Goal: Transaction & Acquisition: Download file/media

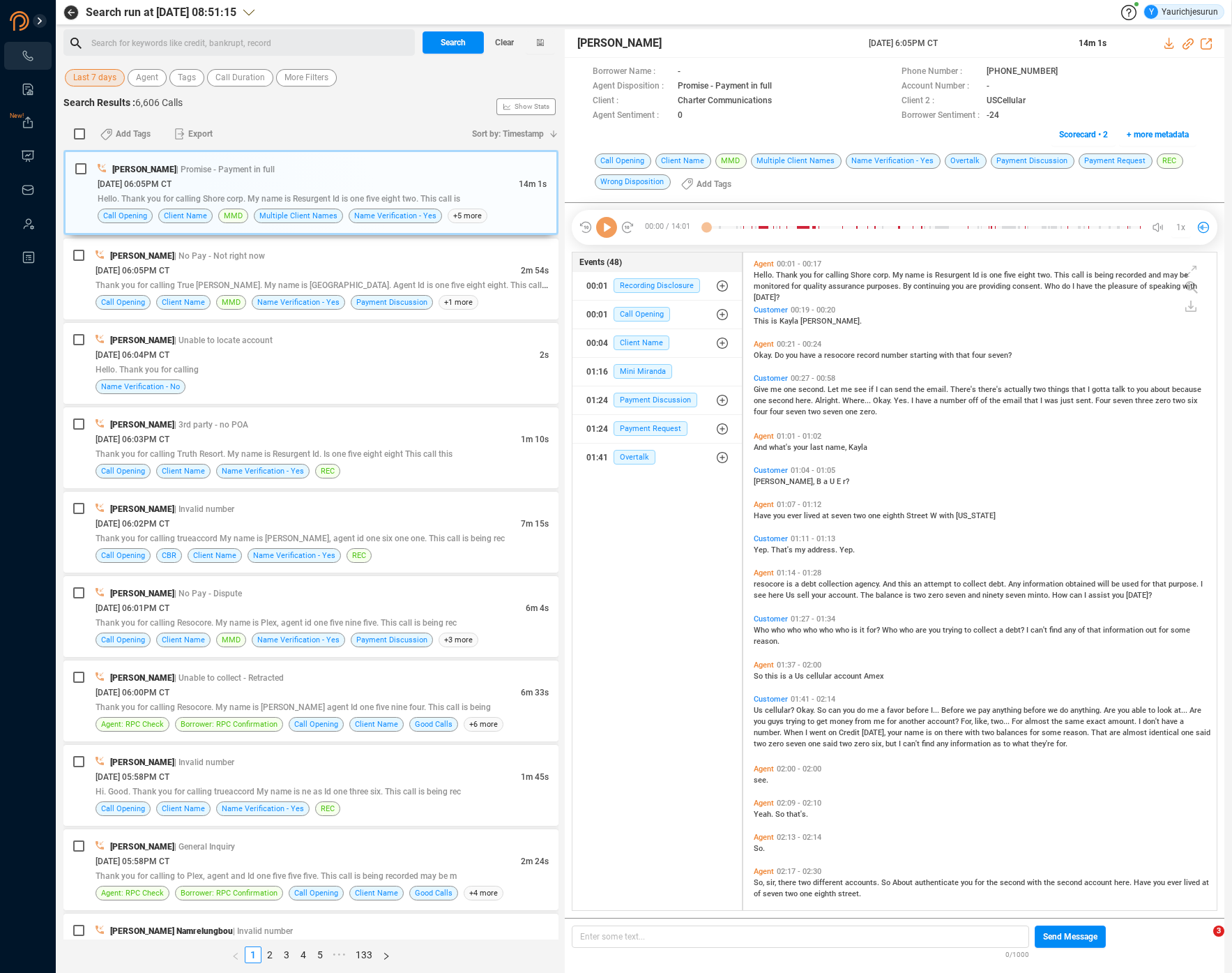
scroll to position [655, 466]
click at [75, 129] on input "checkbox" at bounding box center [78, 133] width 11 height 11
checkbox input "true"
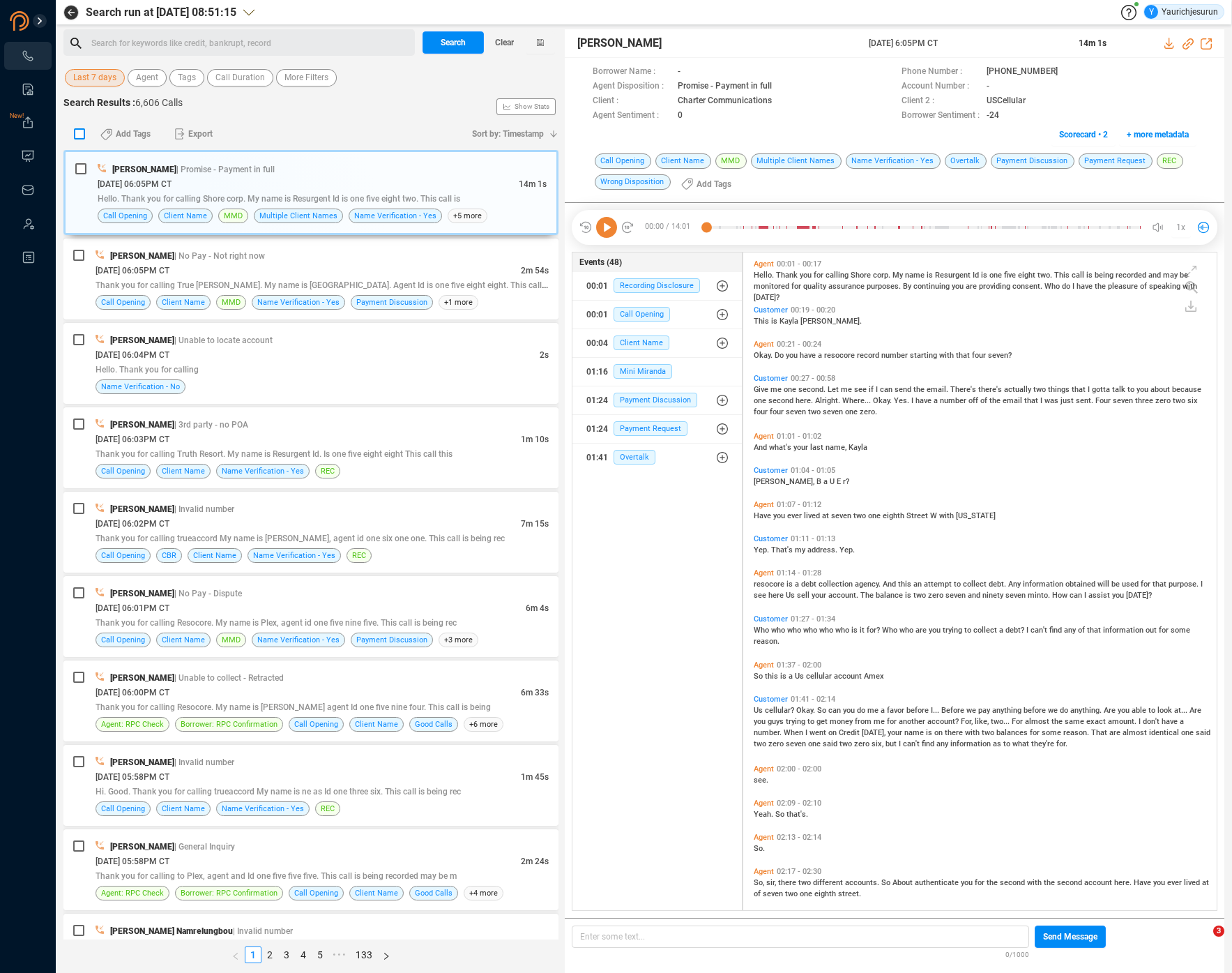
checkbox input "true"
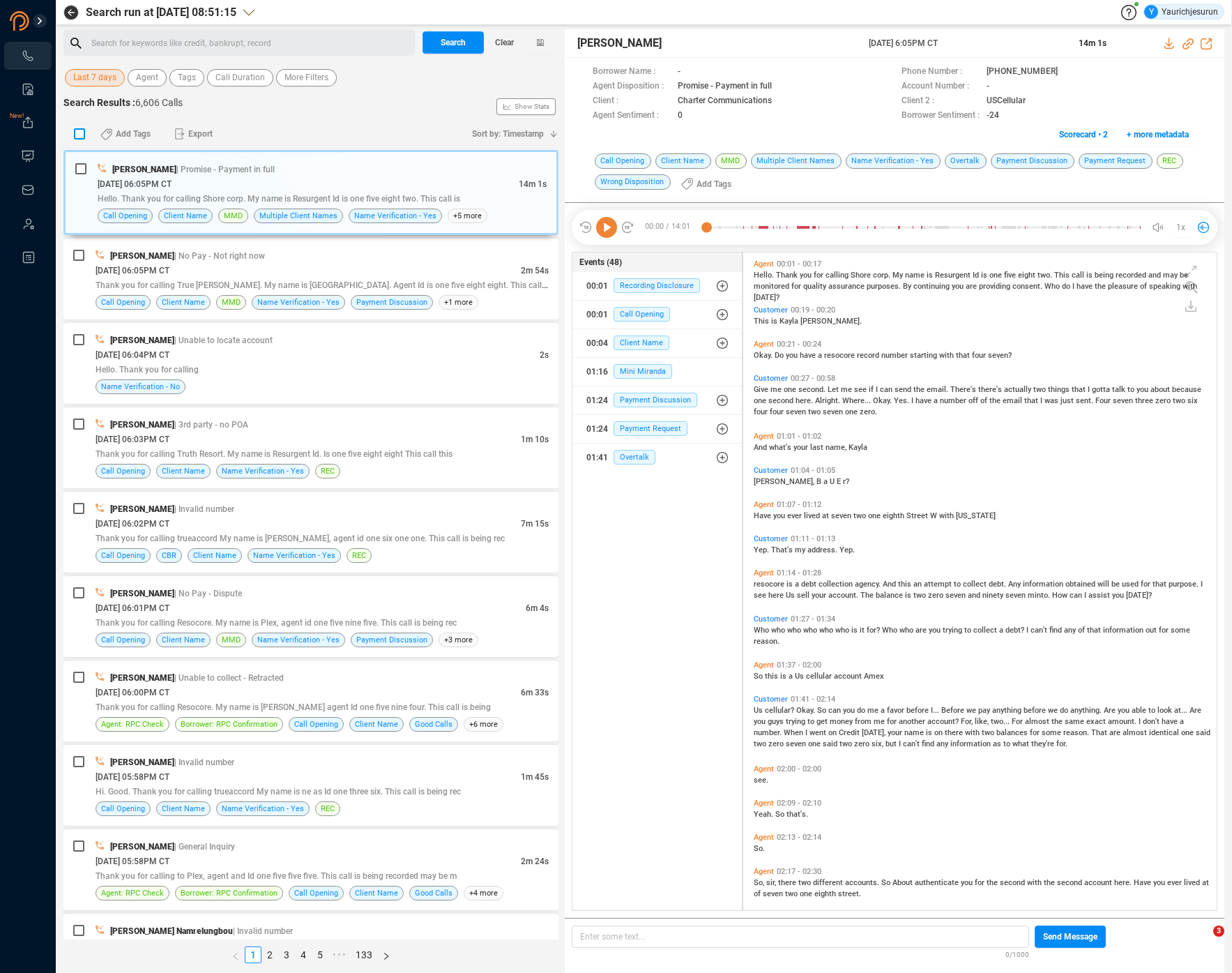
checkbox input "true"
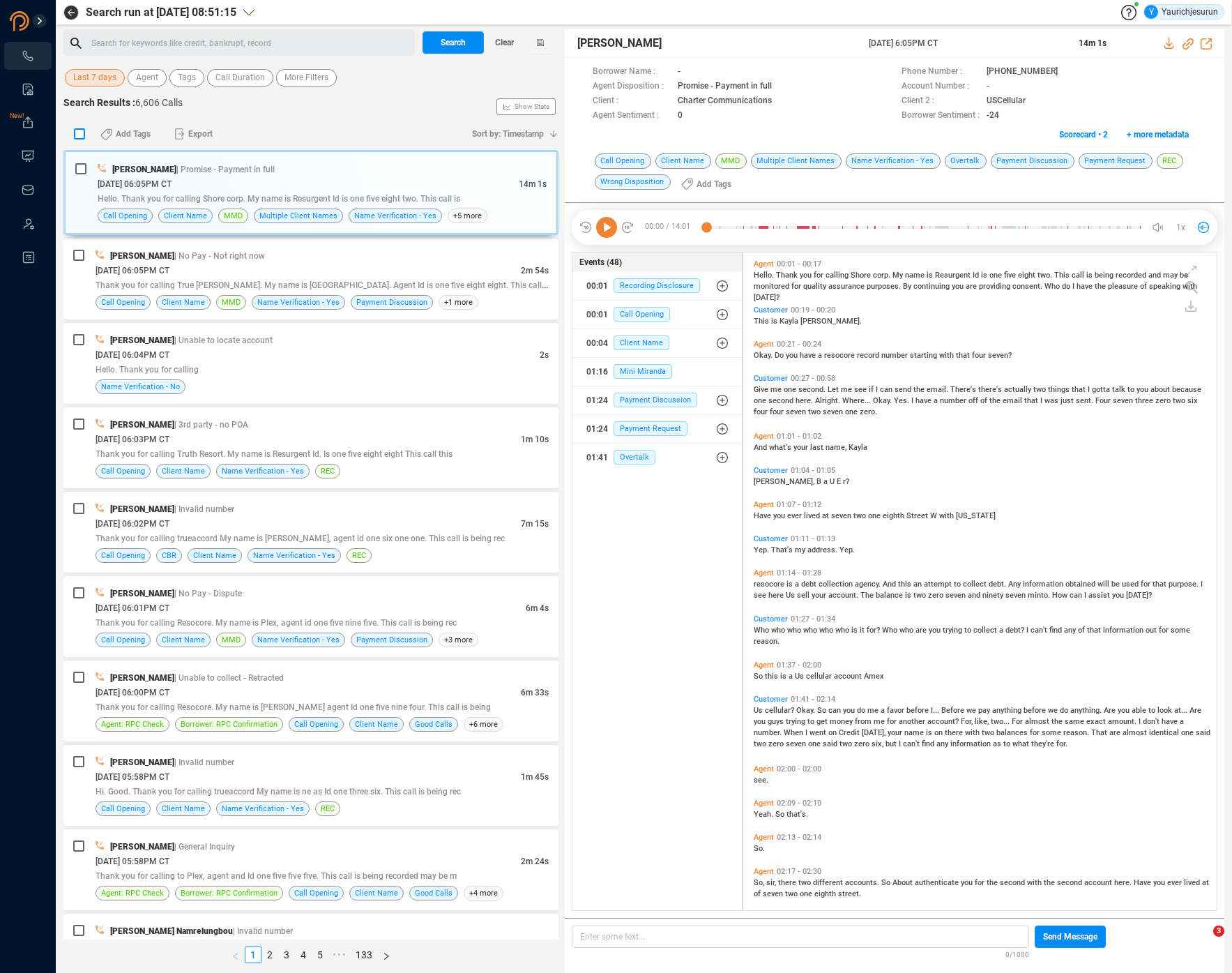
checkbox input "true"
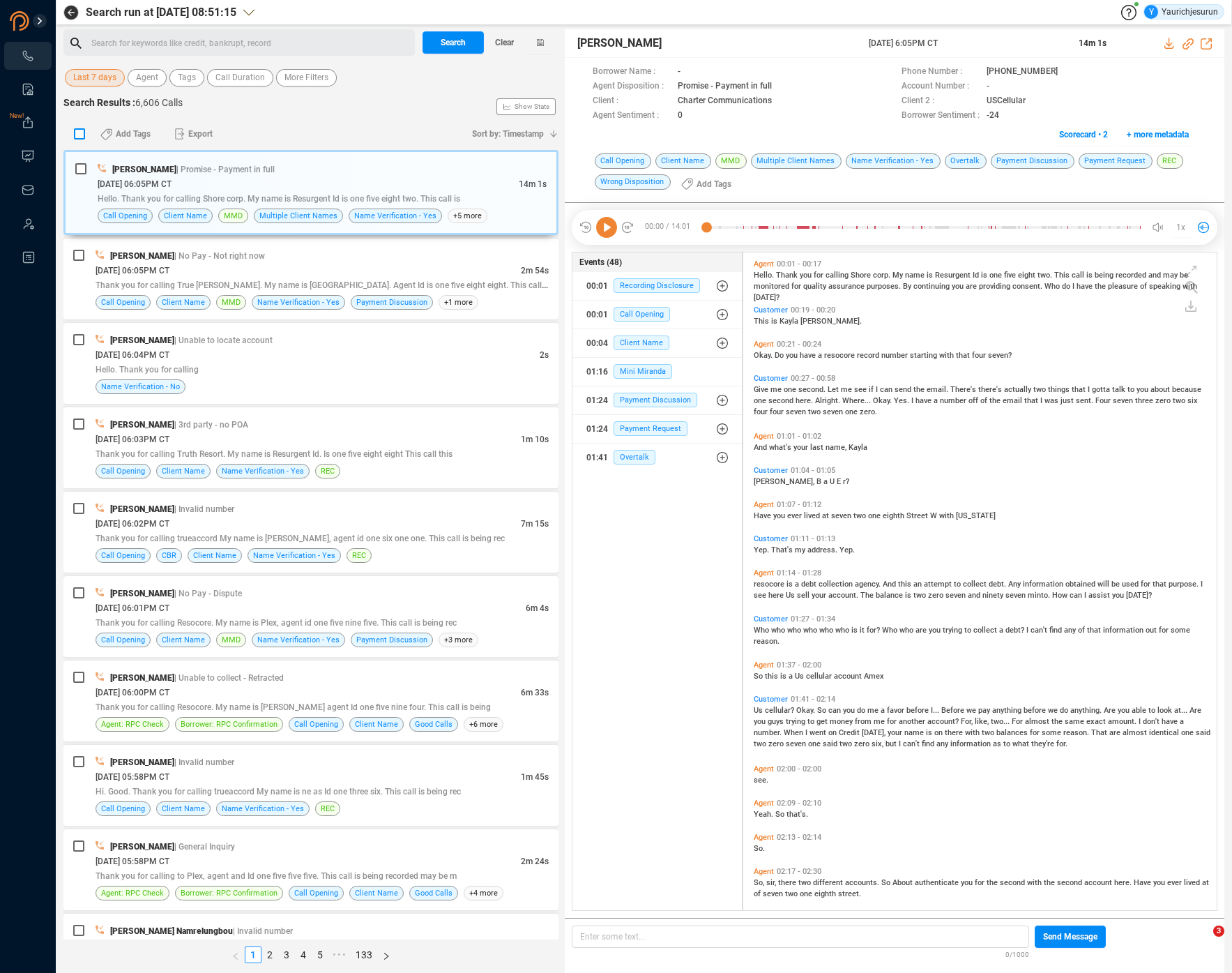
checkbox input "true"
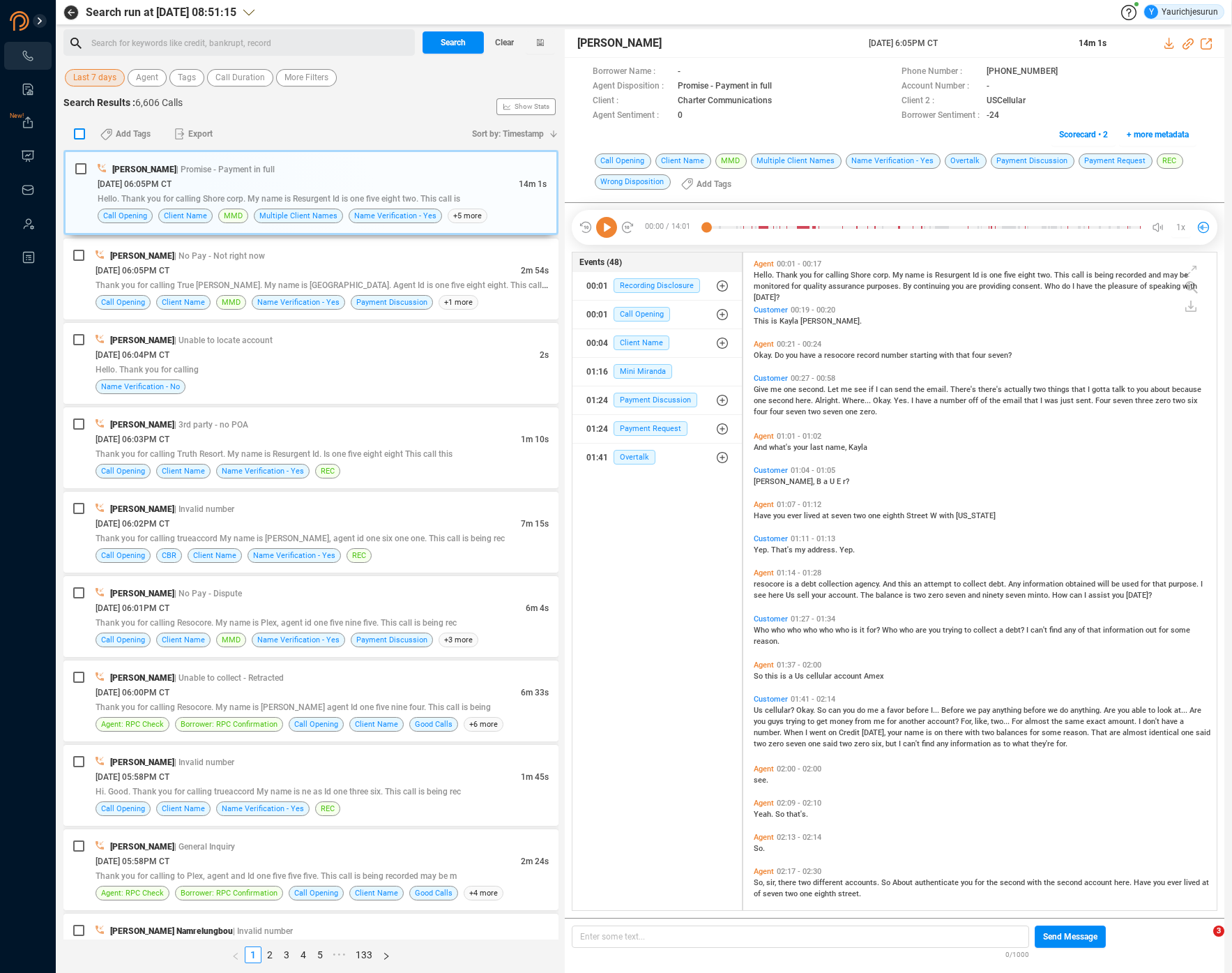
checkbox input "true"
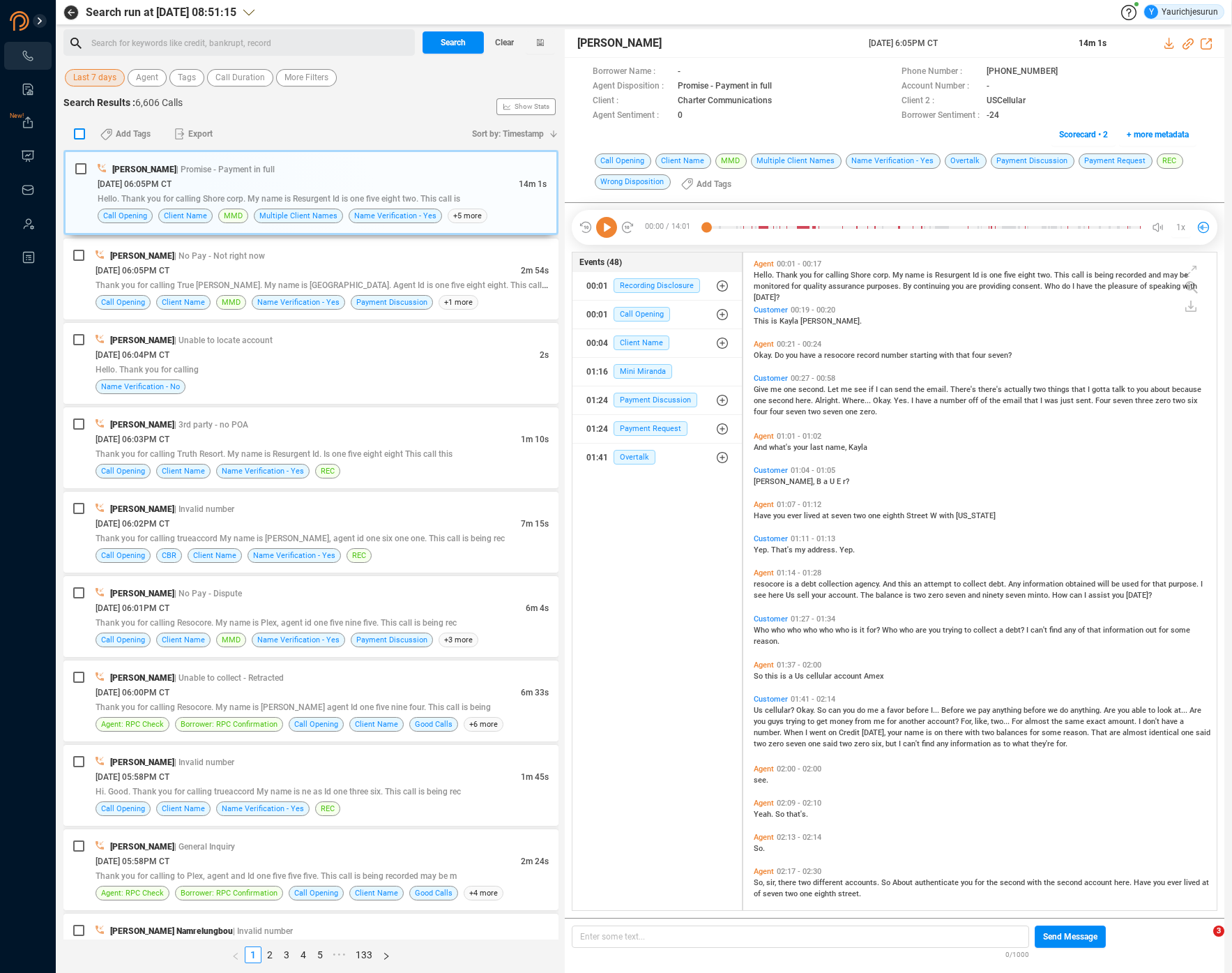
checkbox input "true"
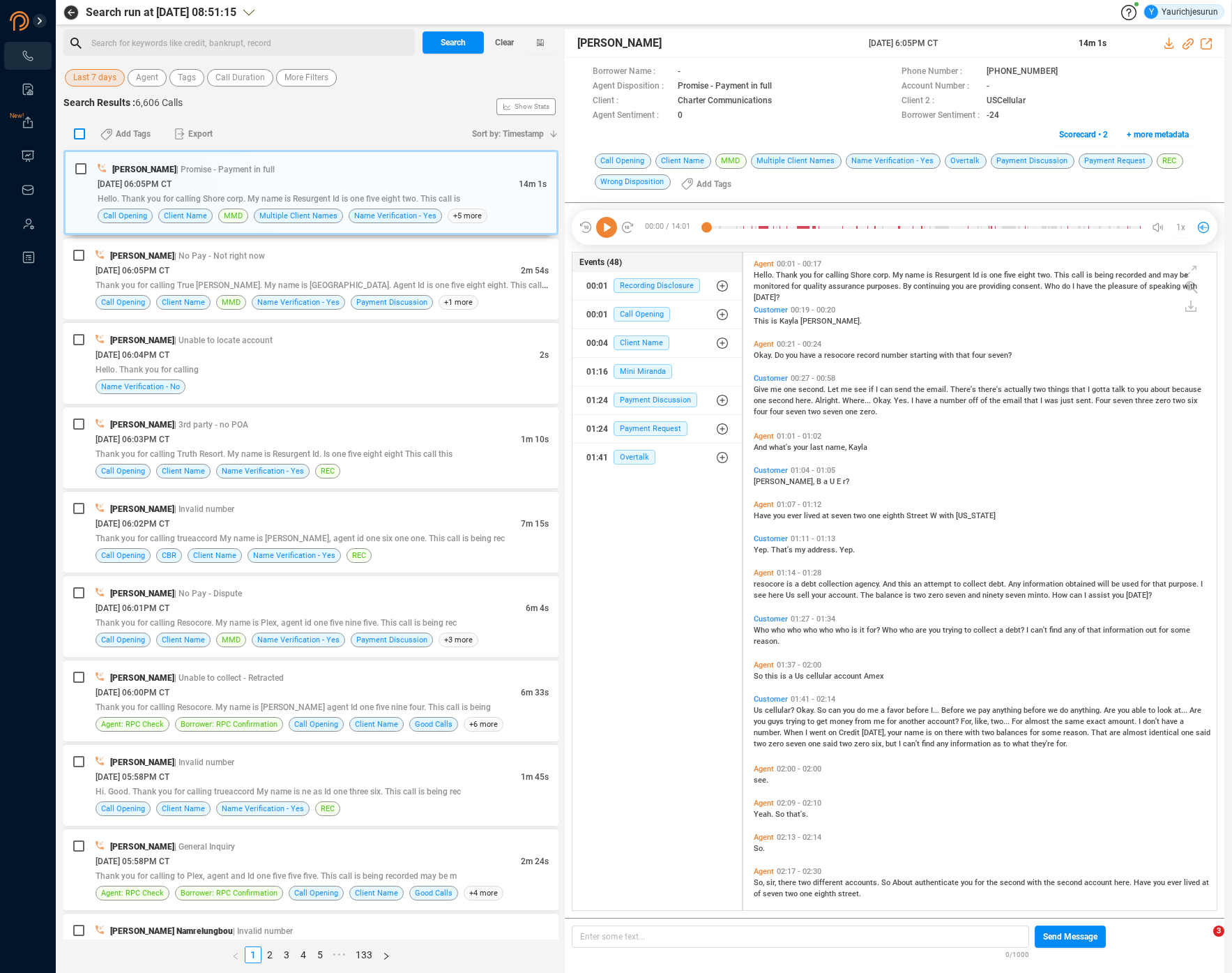
checkbox input "true"
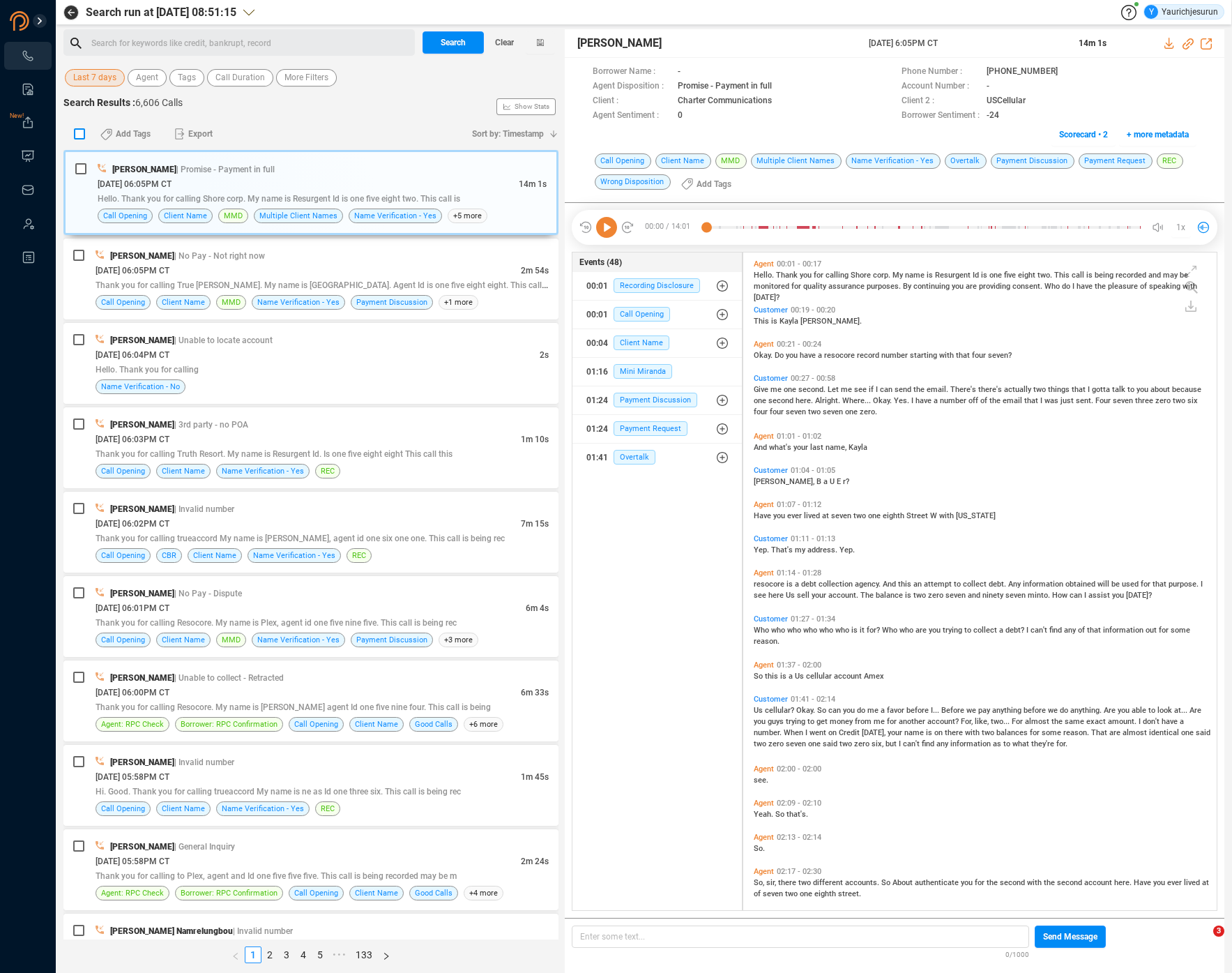
checkbox input "true"
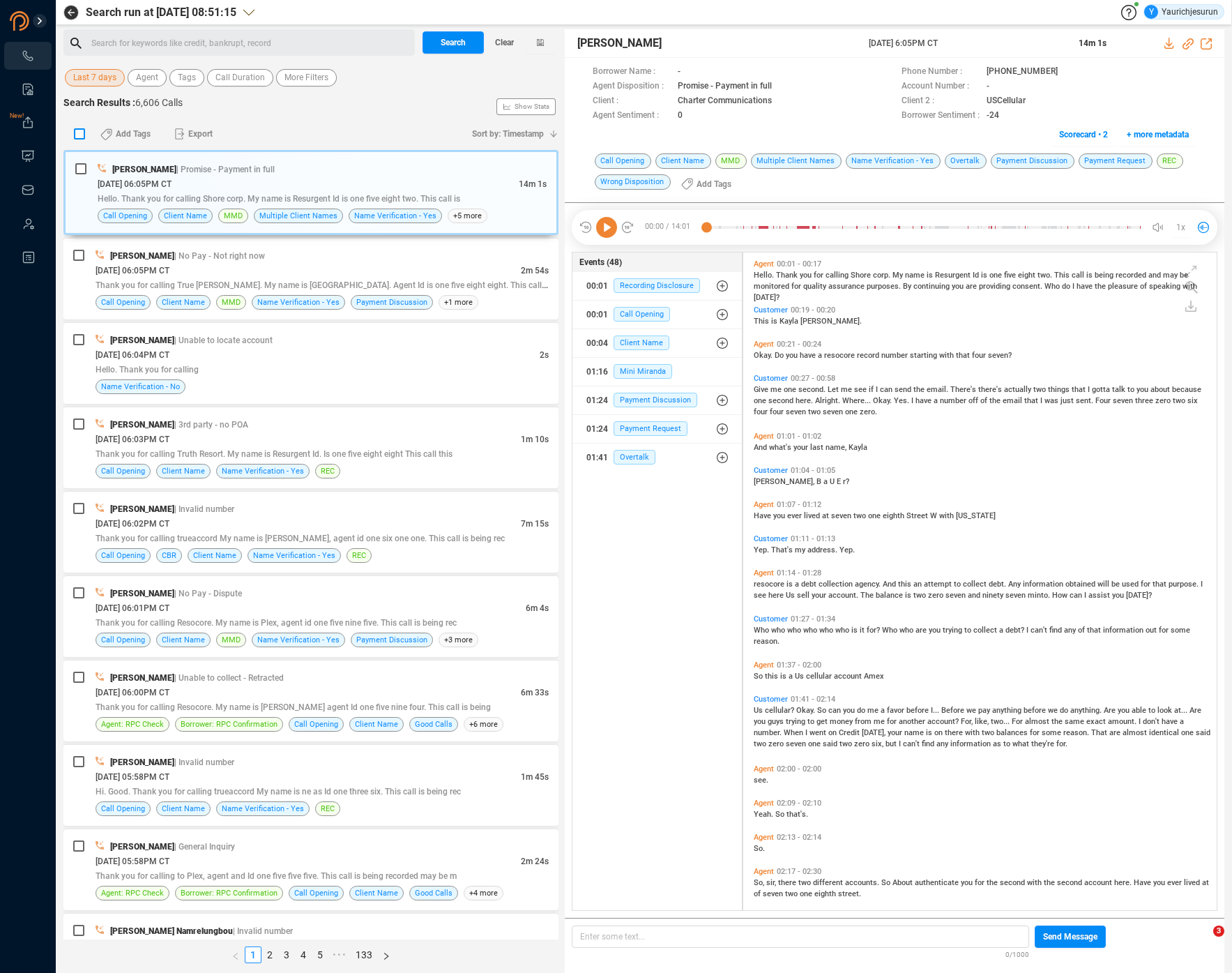
checkbox input "true"
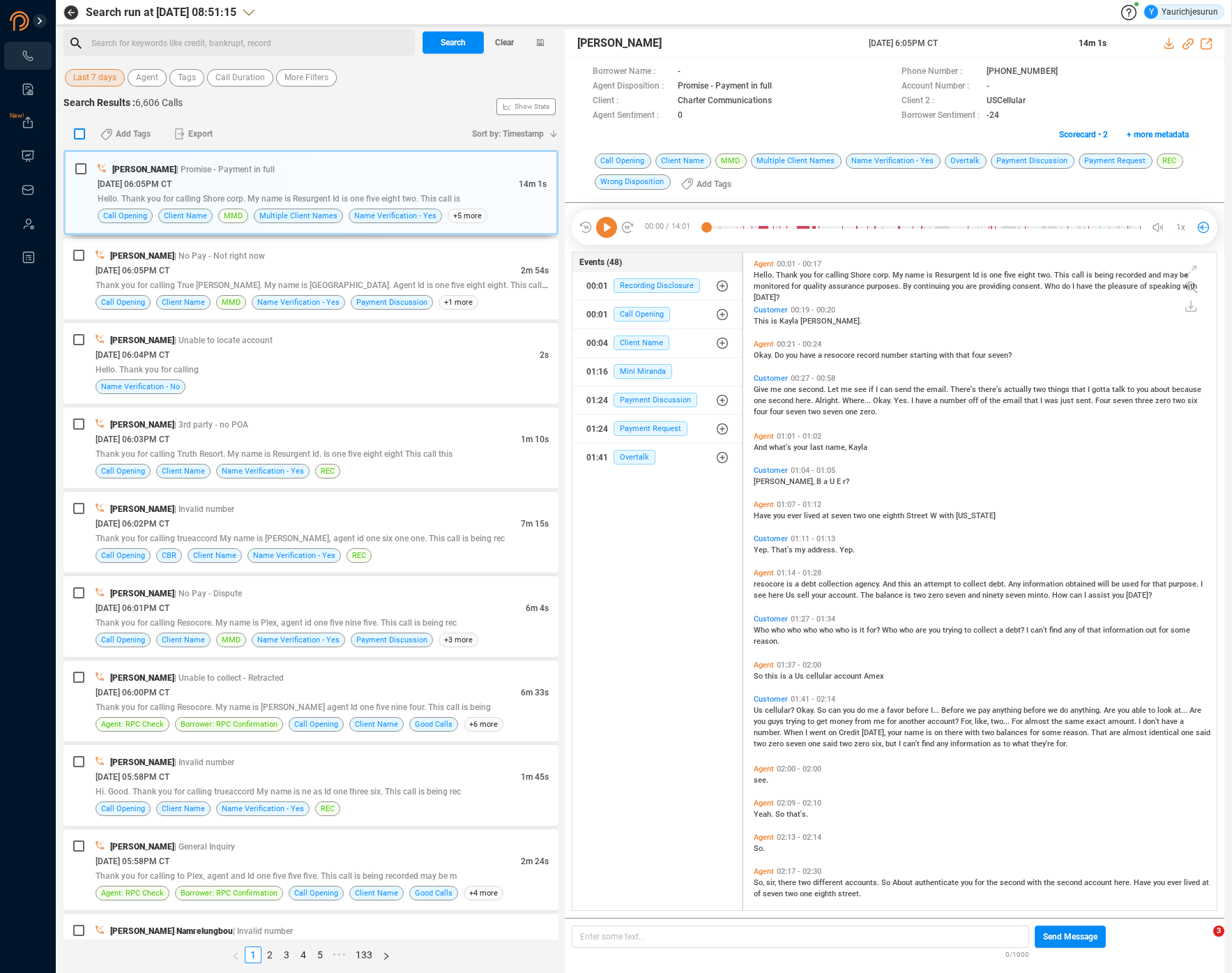
checkbox input "true"
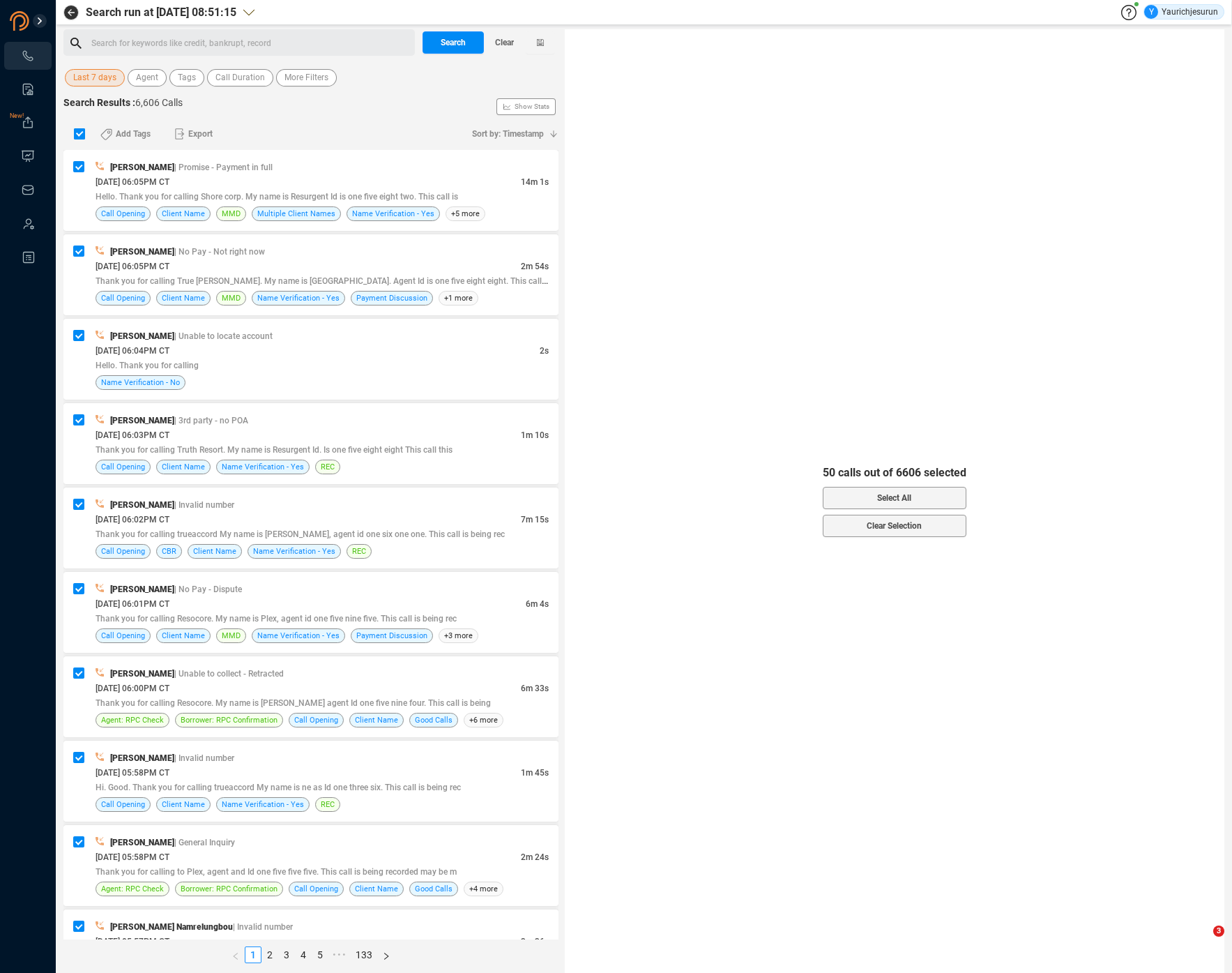
click at [84, 131] on input "checkbox" at bounding box center [78, 133] width 11 height 11
checkbox input "false"
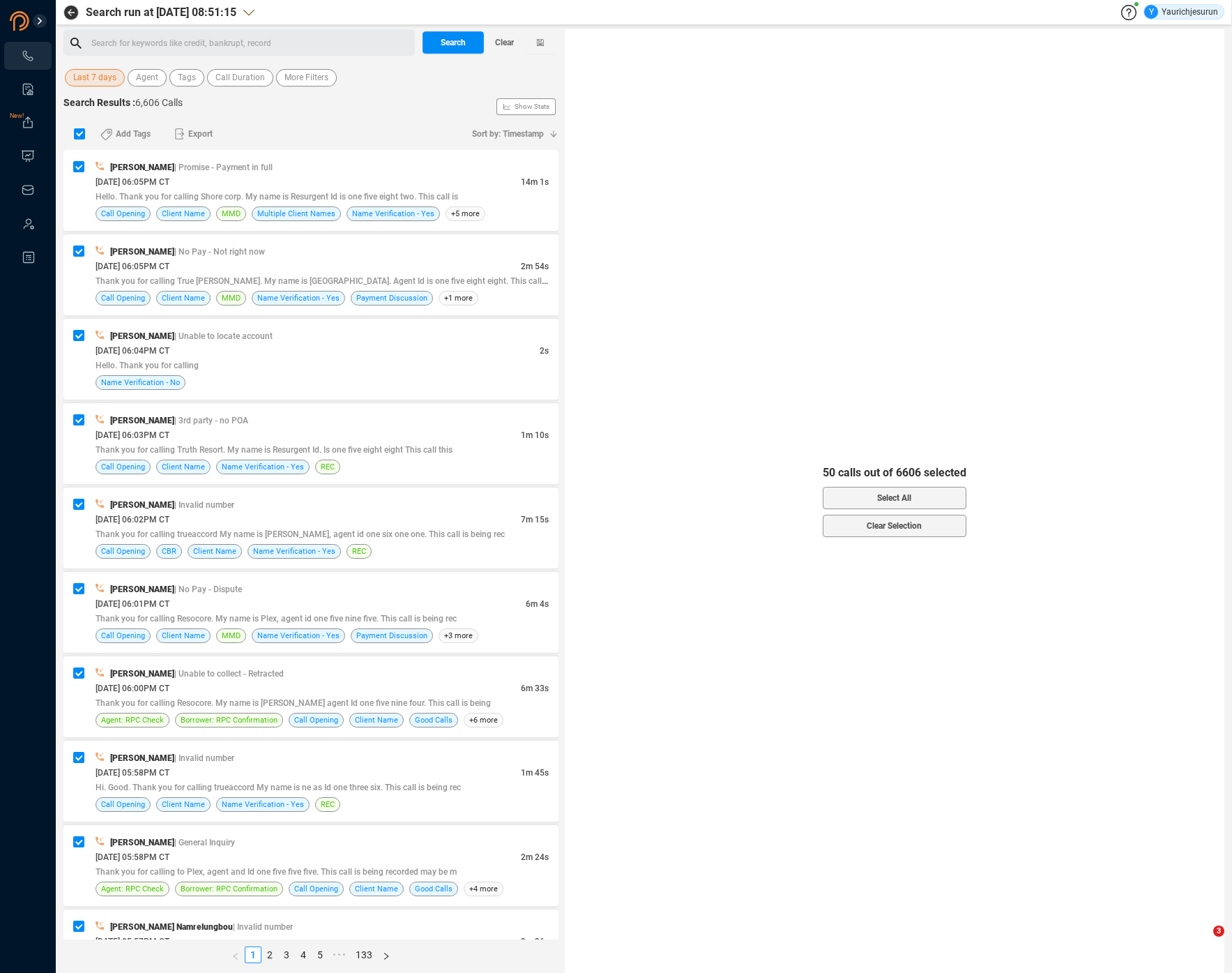
checkbox input "false"
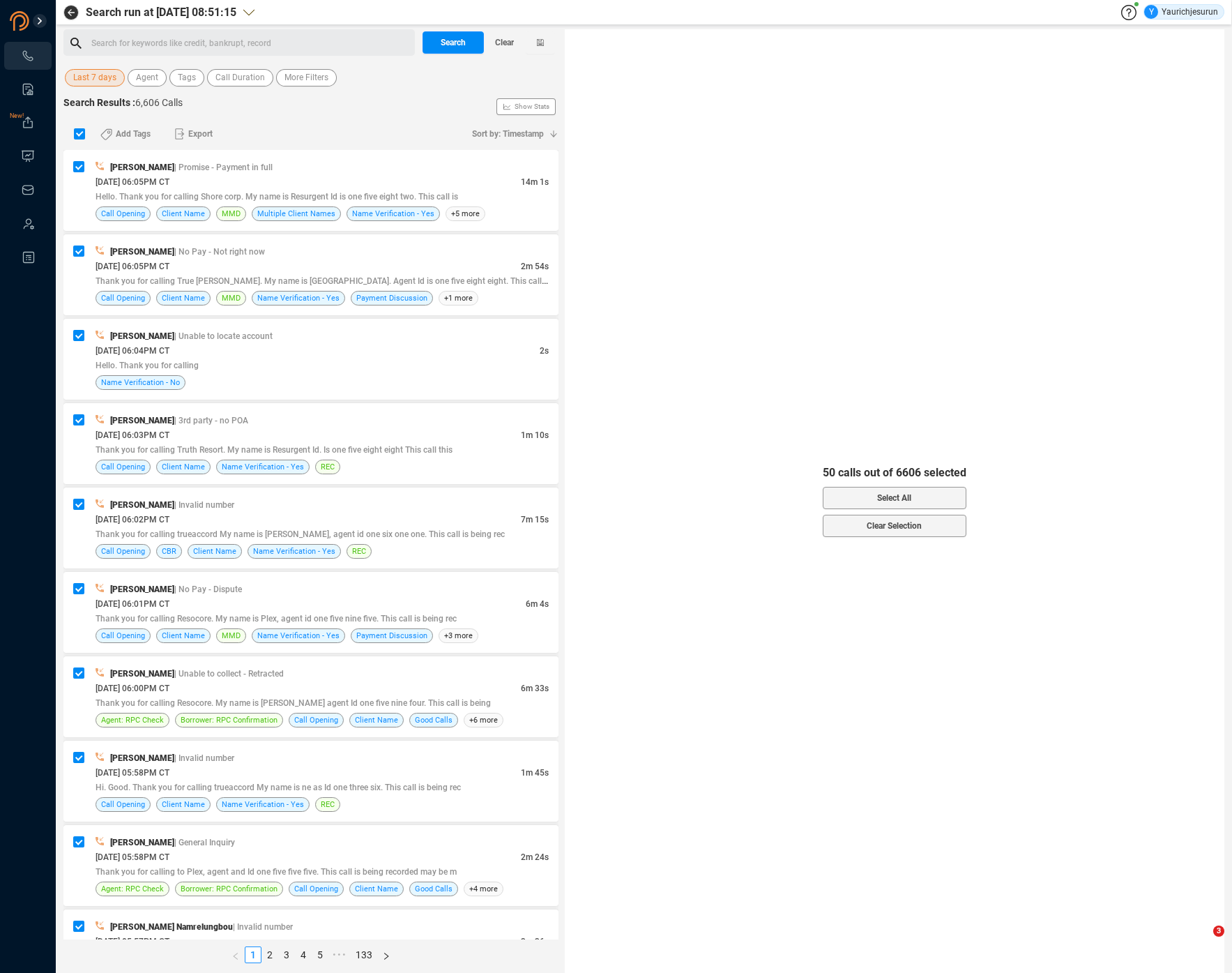
checkbox input "false"
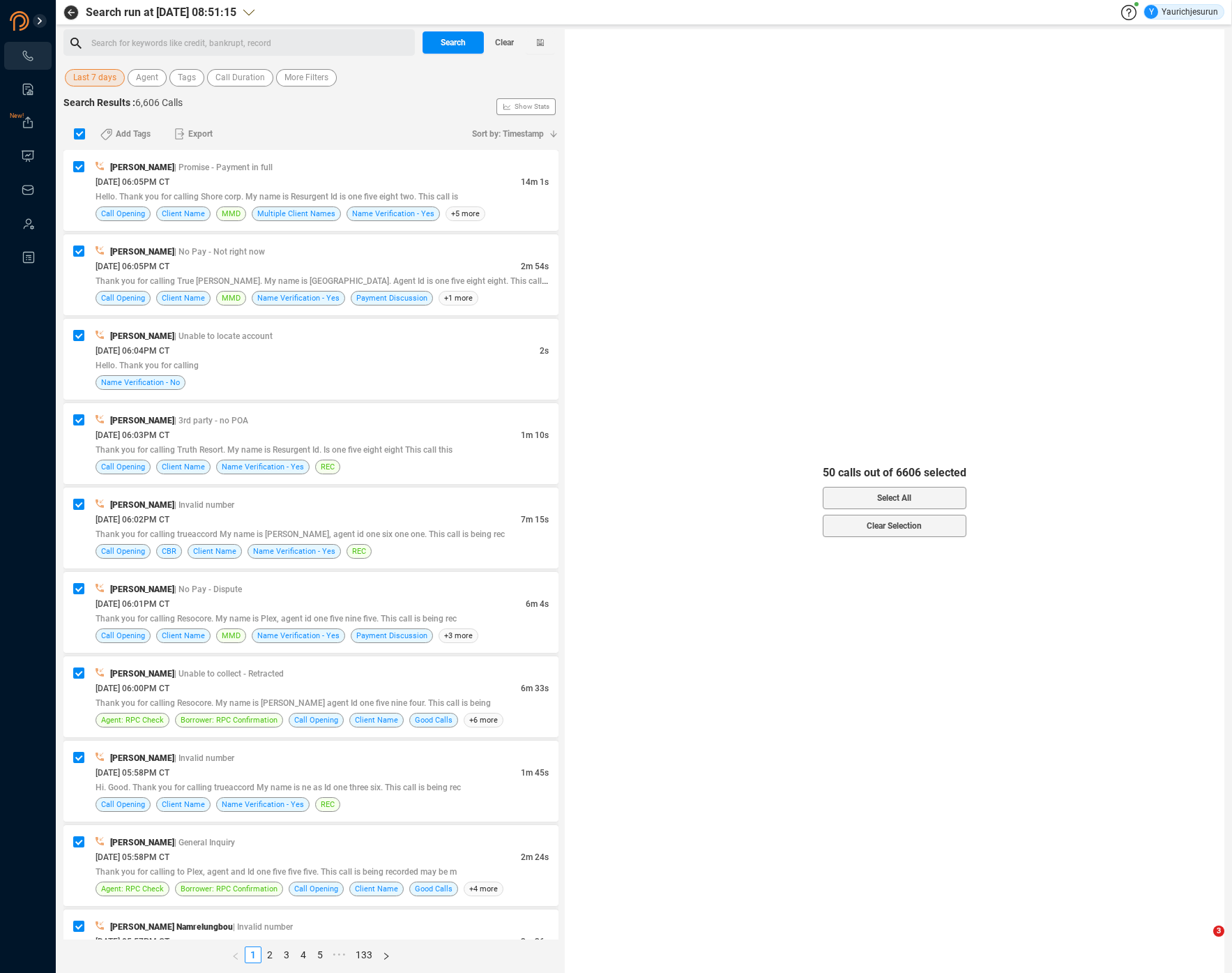
checkbox input "false"
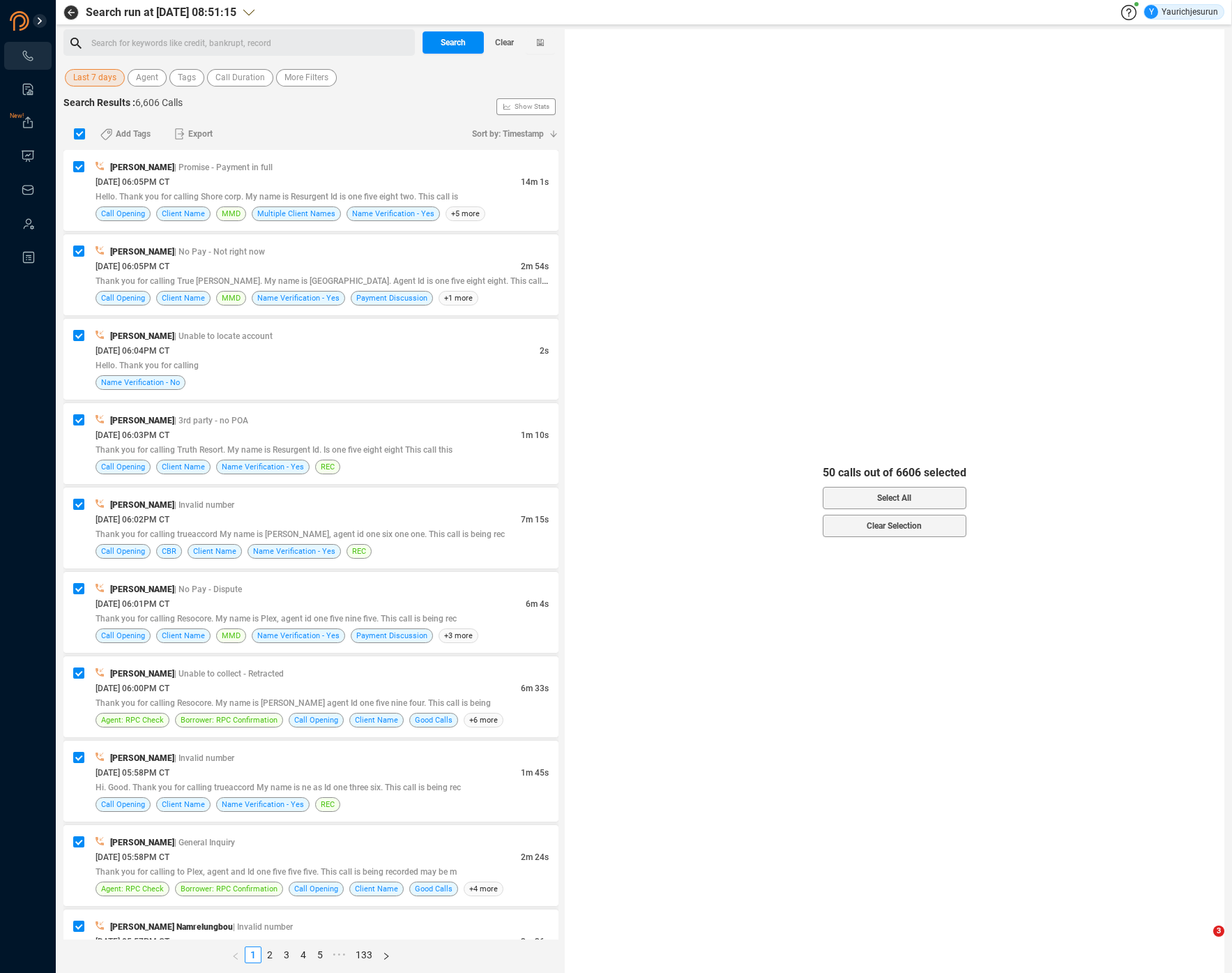
checkbox input "false"
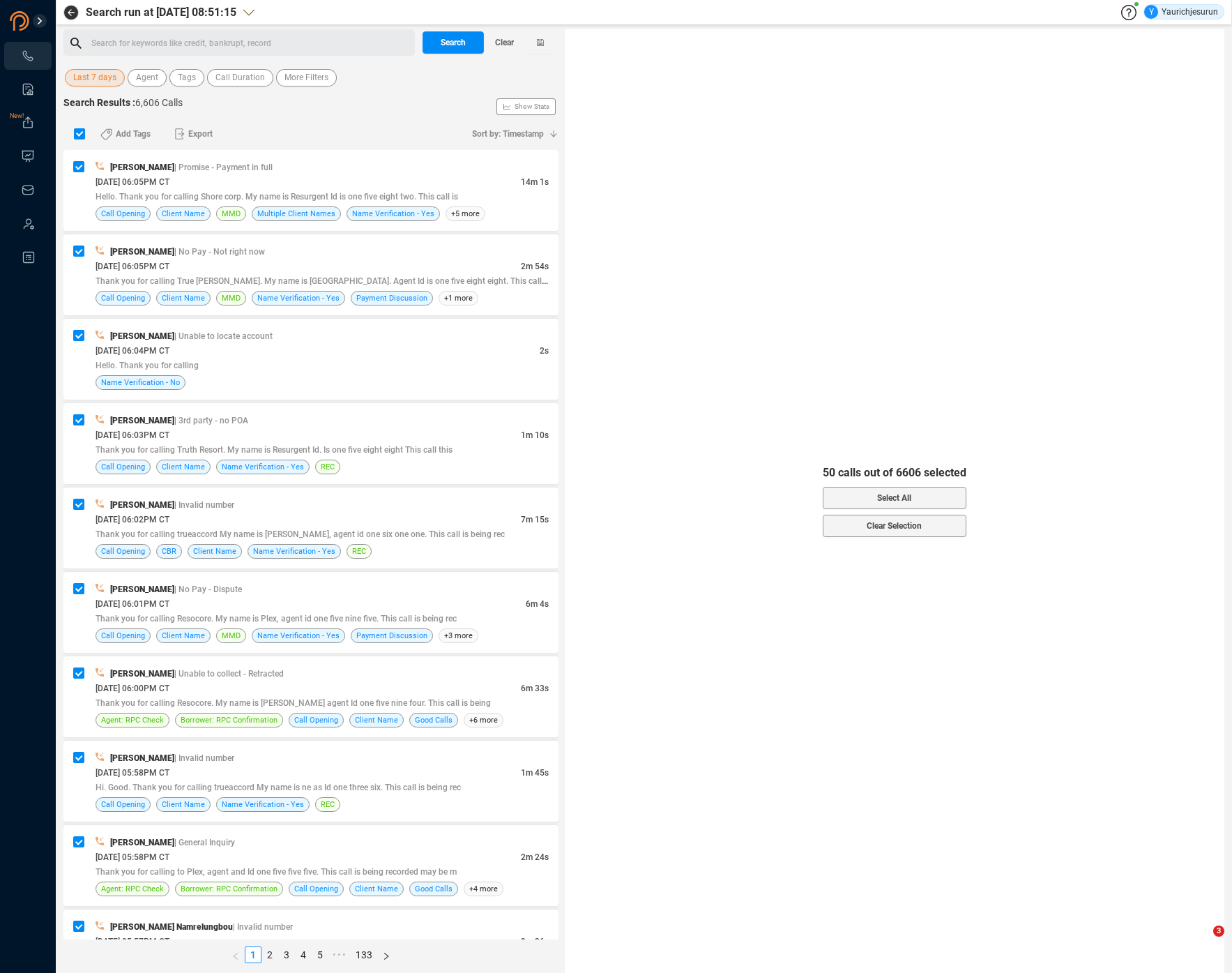
checkbox input "false"
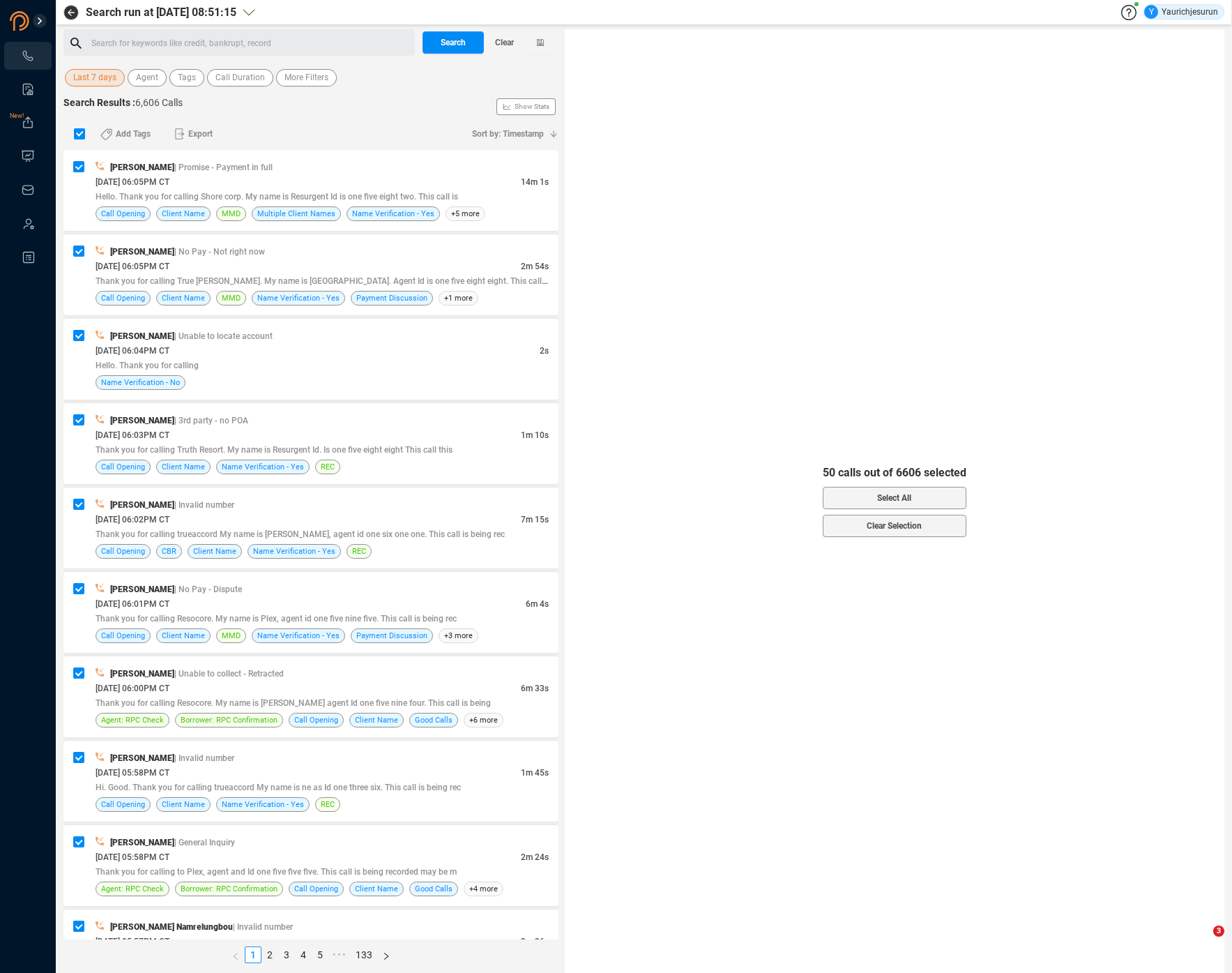
checkbox input "false"
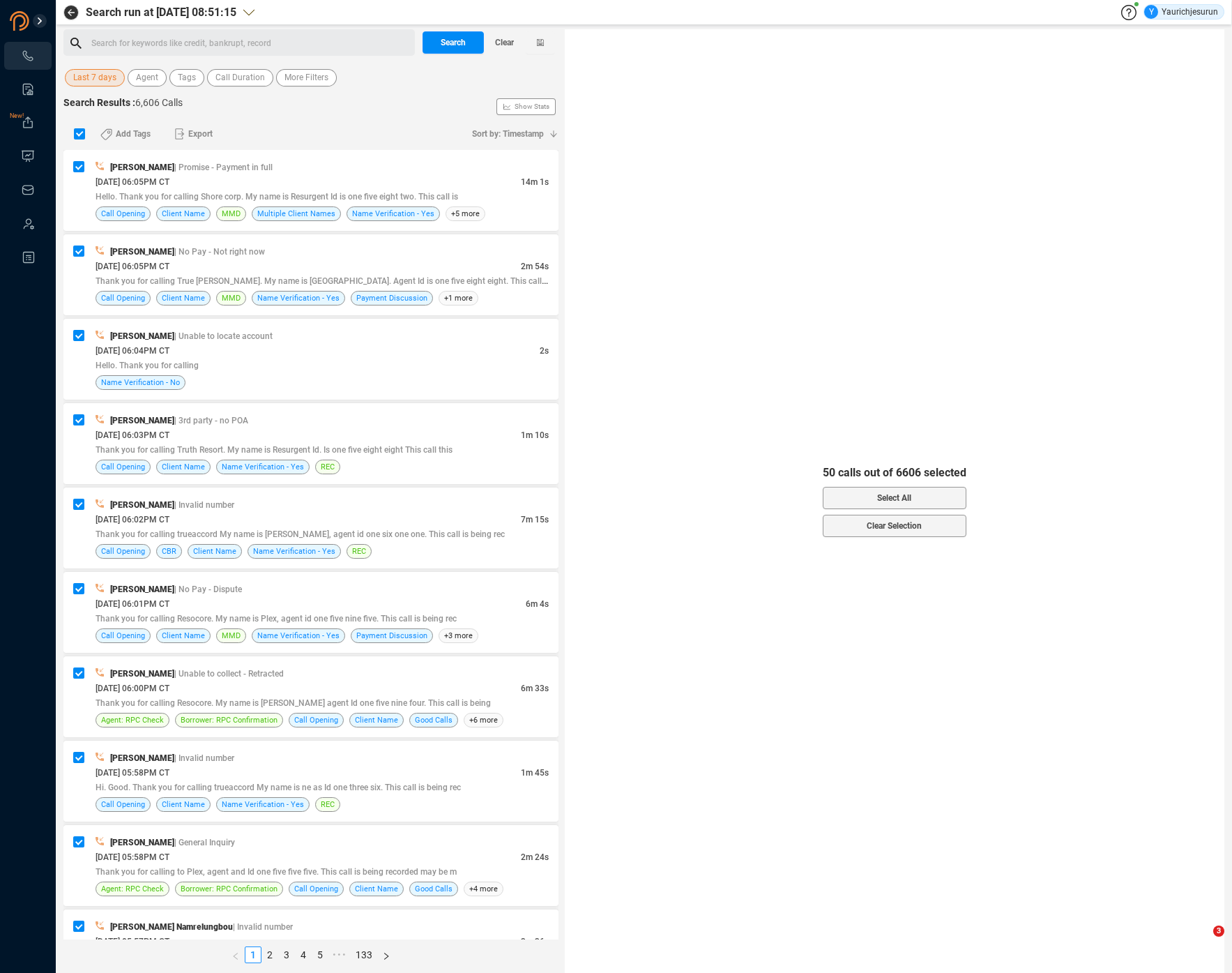
checkbox input "false"
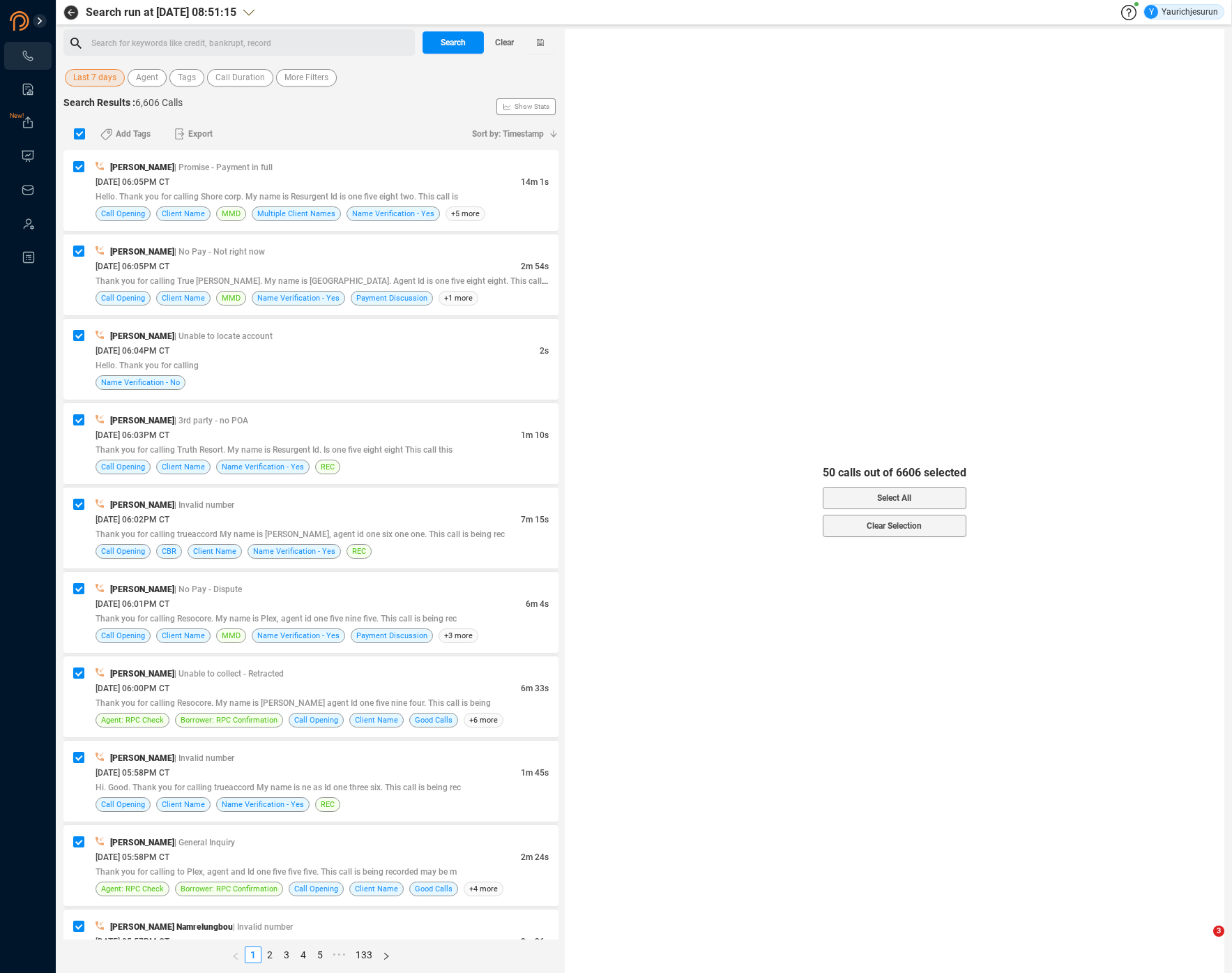
checkbox input "false"
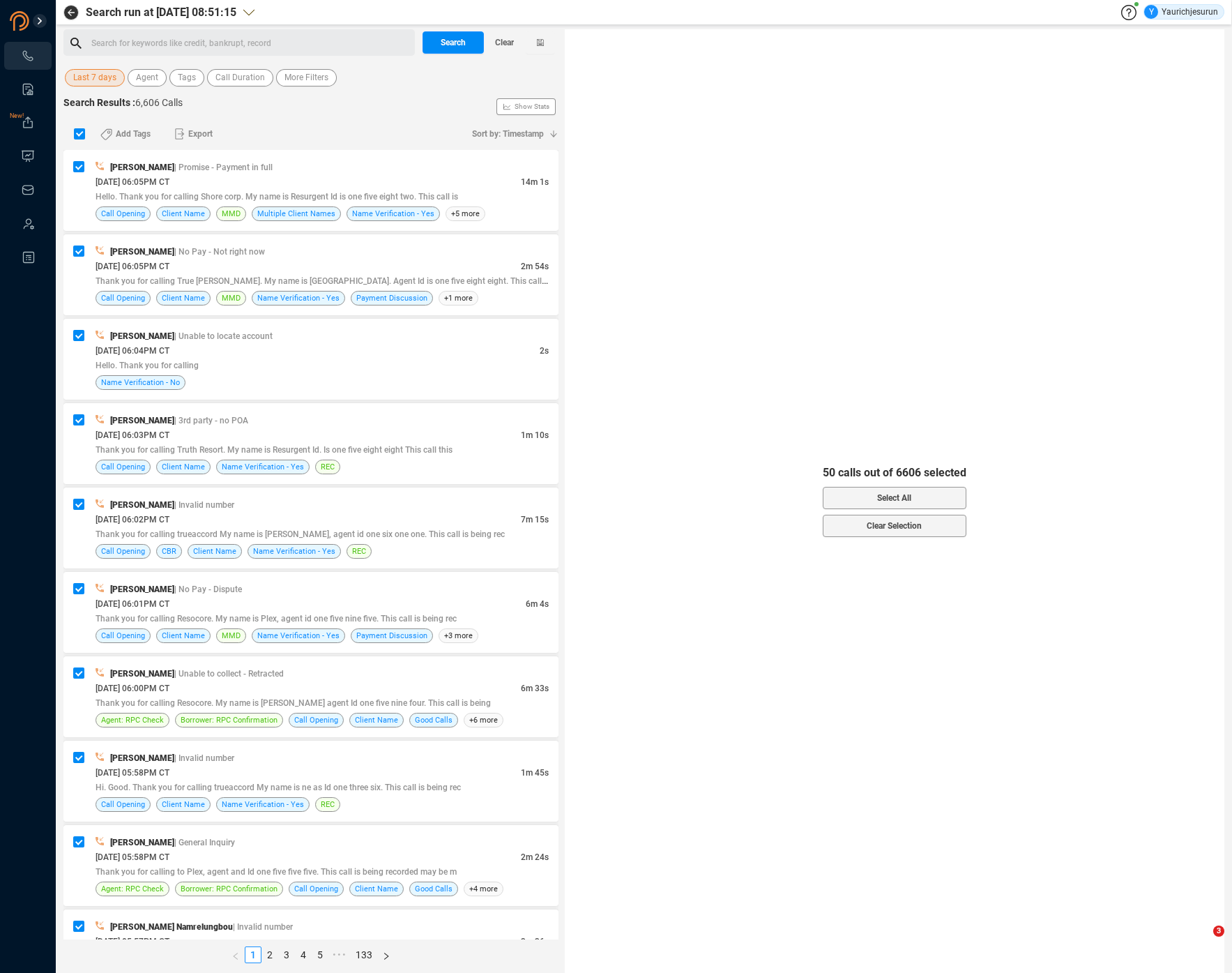
checkbox input "false"
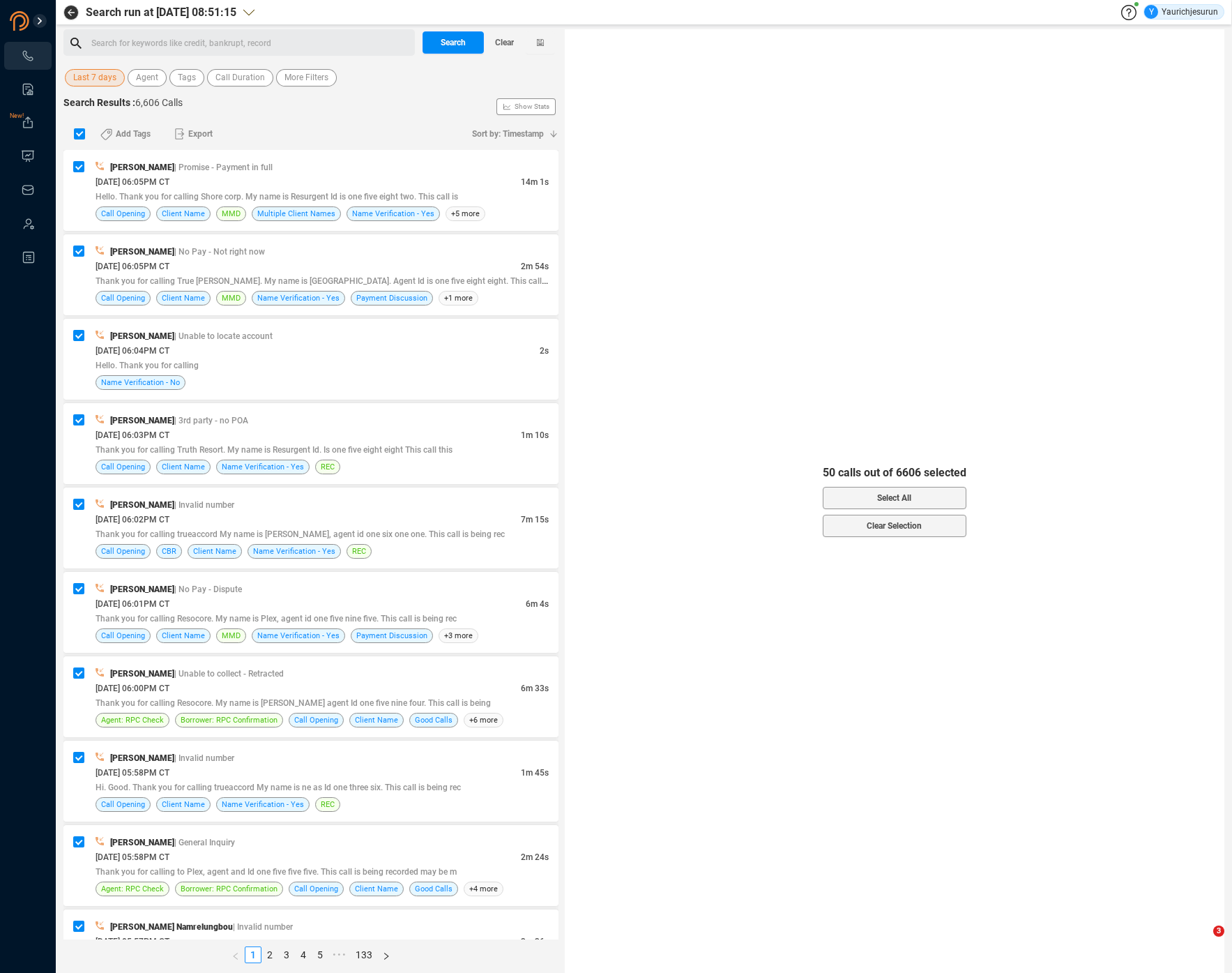
checkbox input "false"
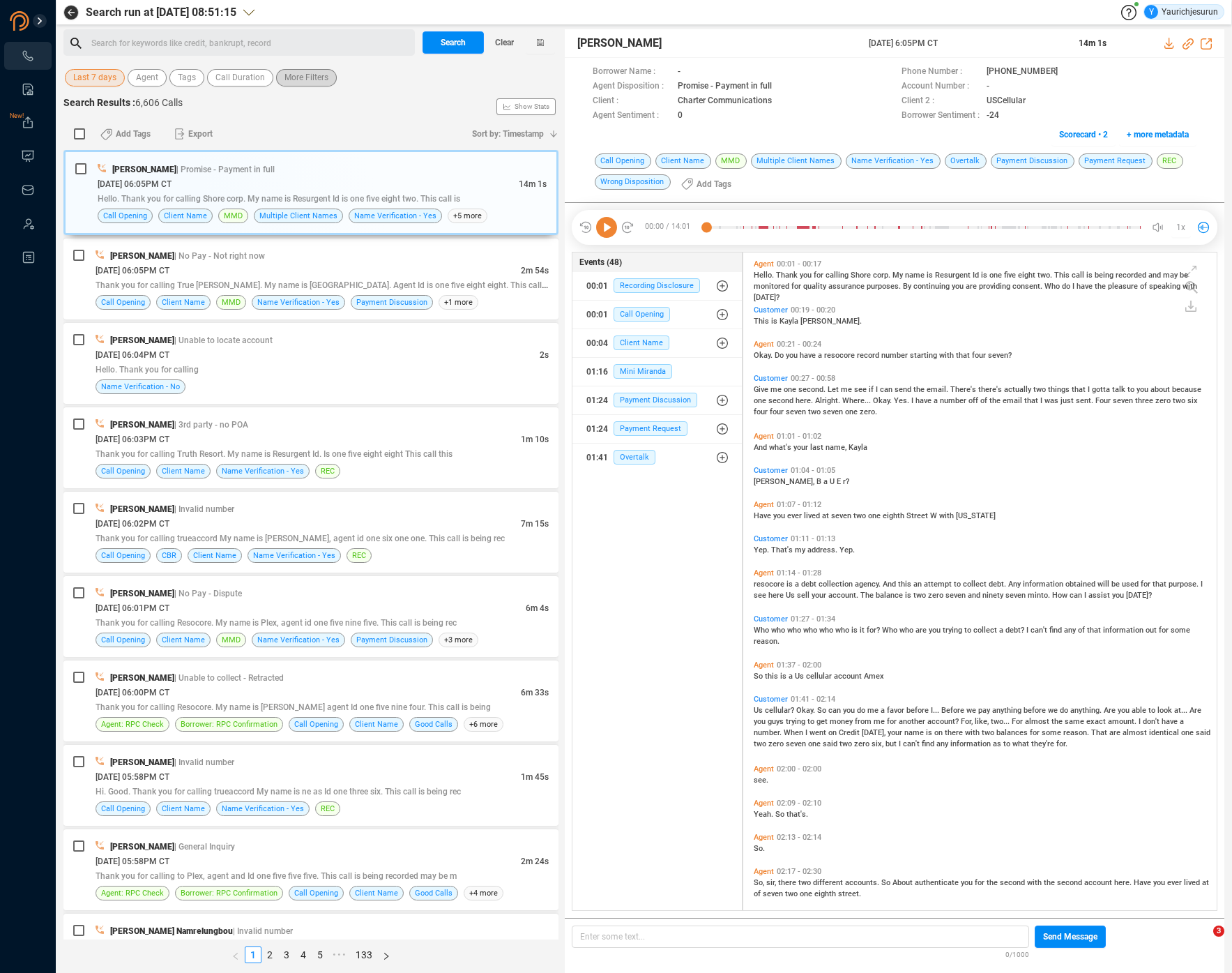
click at [312, 84] on span "More Filters" at bounding box center [306, 78] width 44 height 17
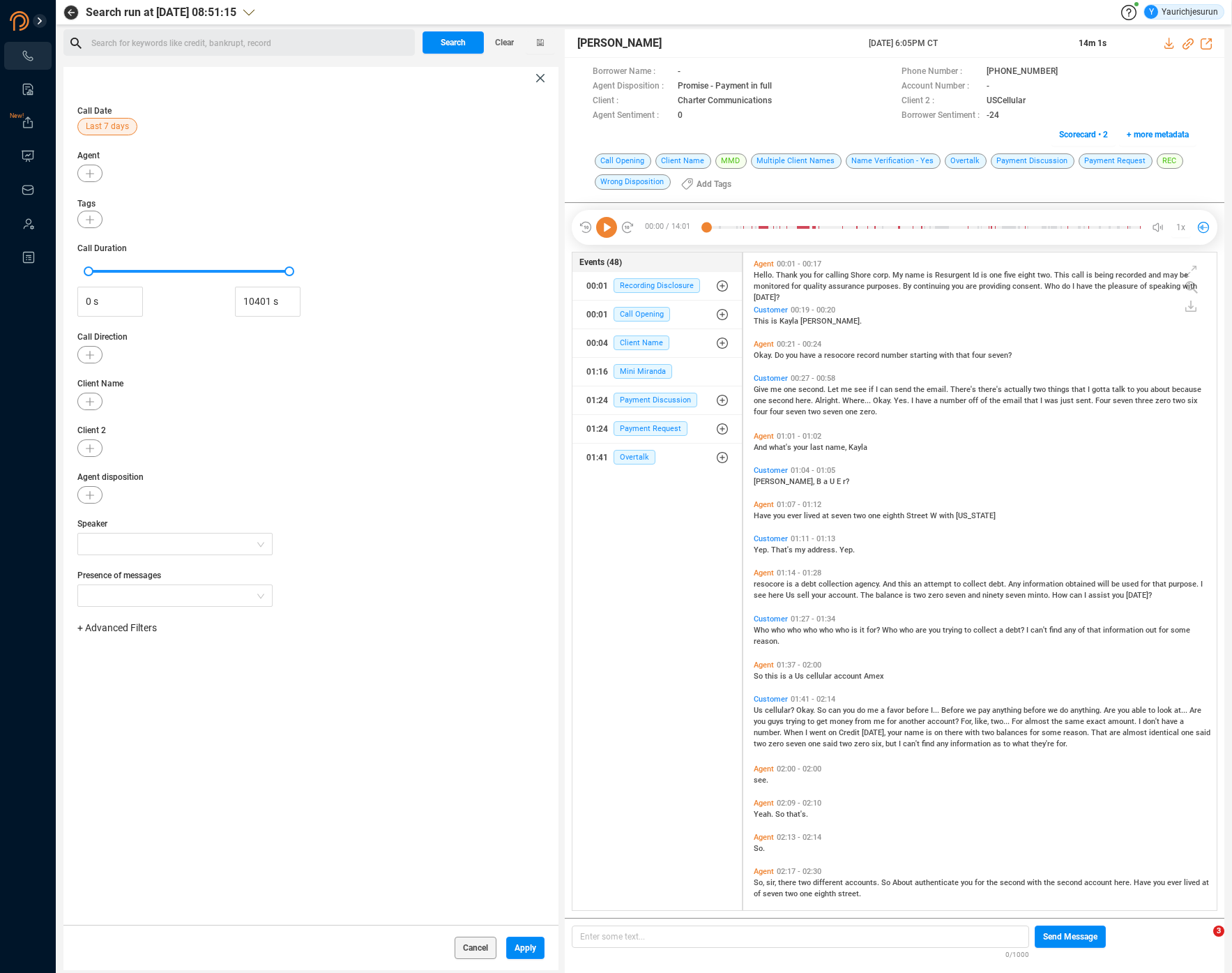
click at [145, 627] on span "+ Advanced Filters" at bounding box center [117, 627] width 79 height 11
click at [125, 741] on span "Phone Number" at bounding box center [124, 743] width 64 height 11
click at [256, 674] on div "Enter a comma separated list ﻿" at bounding box center [216, 672] width 265 height 30
click at [359, 815] on div "Call Date Last 7 days Agent Tags Call Duration 0 s 10401 s Call Direction Clien…" at bounding box center [311, 507] width 495 height 836
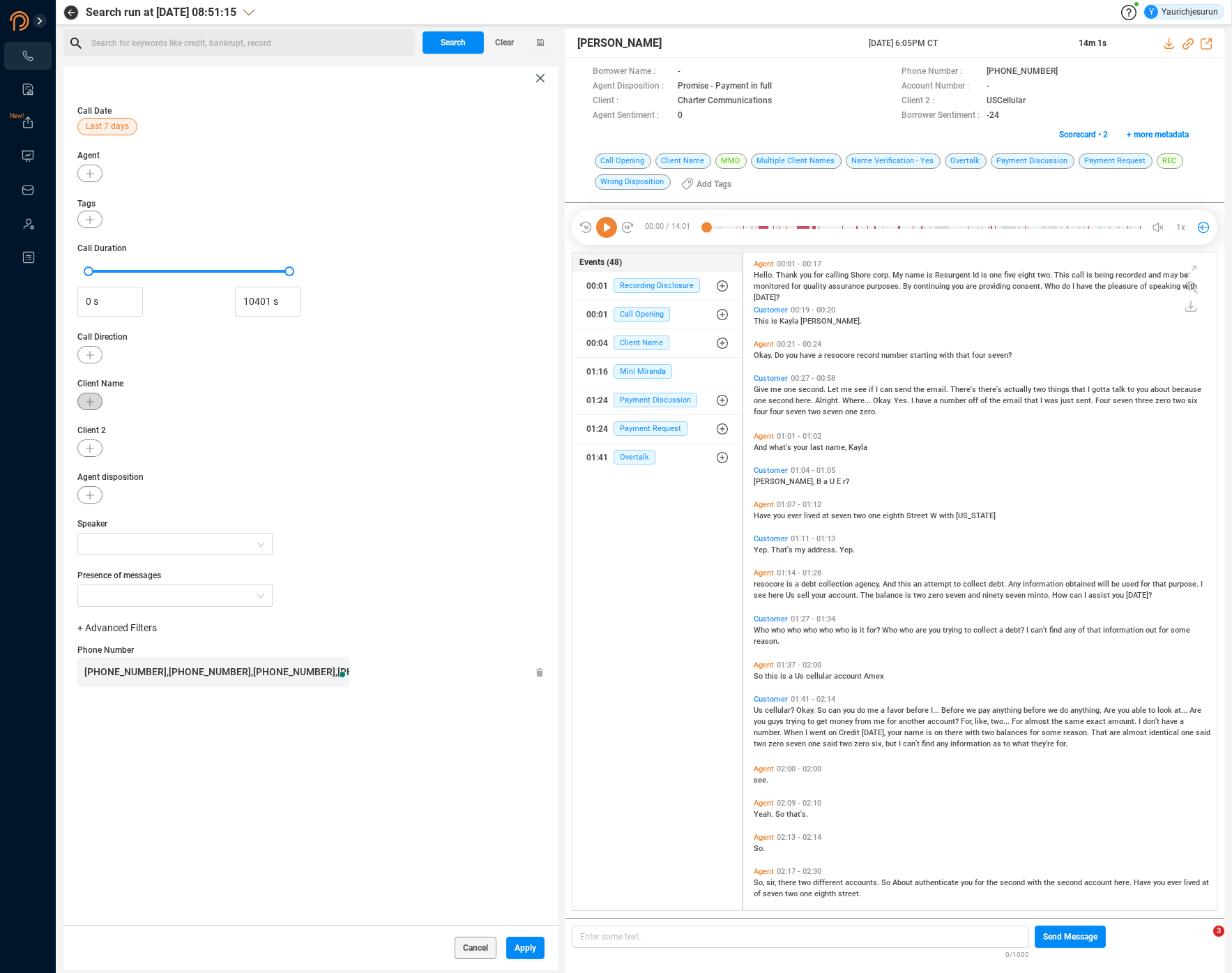
click at [93, 396] on button "button" at bounding box center [90, 401] width 25 height 17
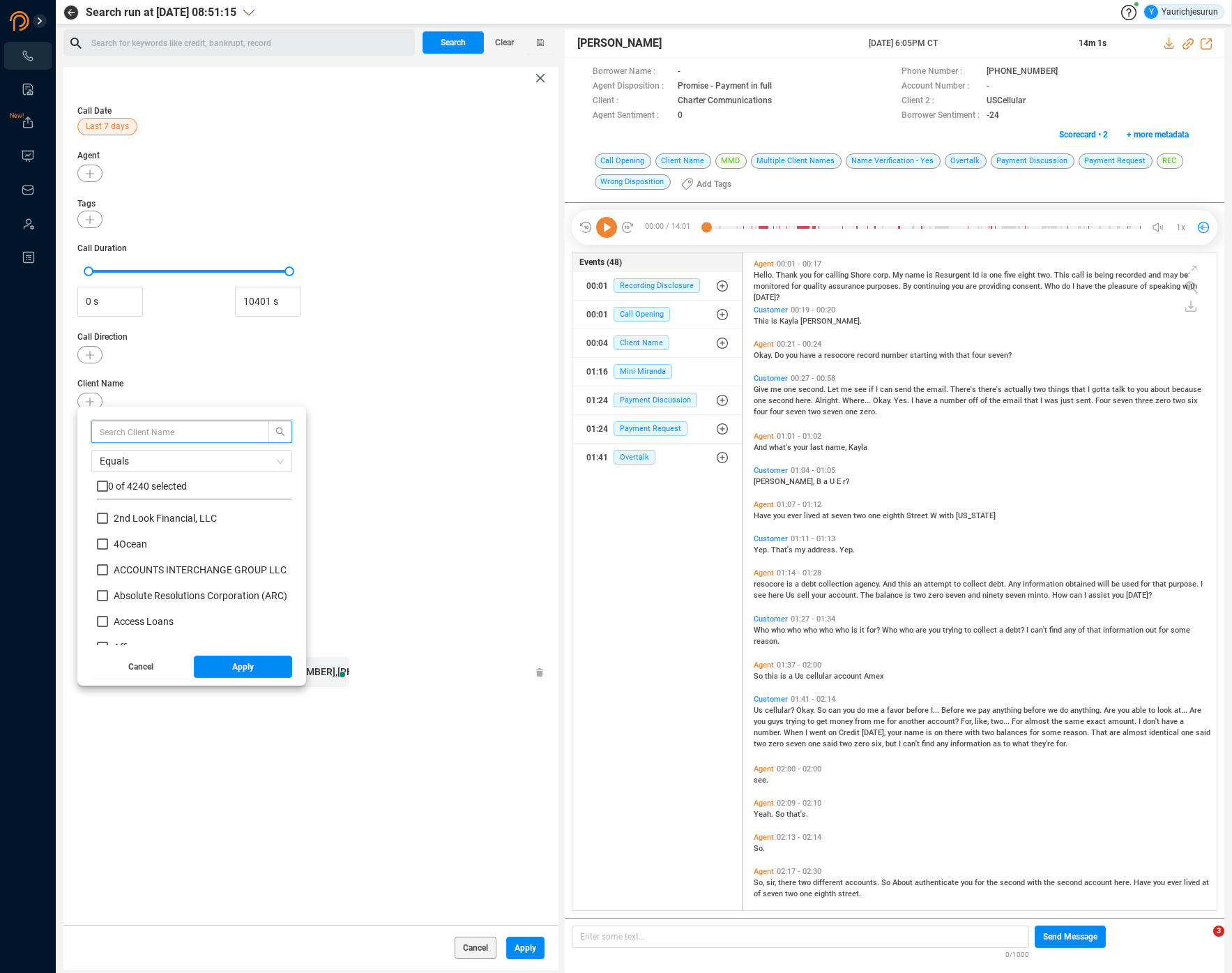
scroll to position [131, 188]
click at [136, 422] on span at bounding box center [192, 432] width 201 height 22
type input "Flex"
click at [100, 483] on input "checkbox" at bounding box center [102, 485] width 11 height 11
checkbox input "true"
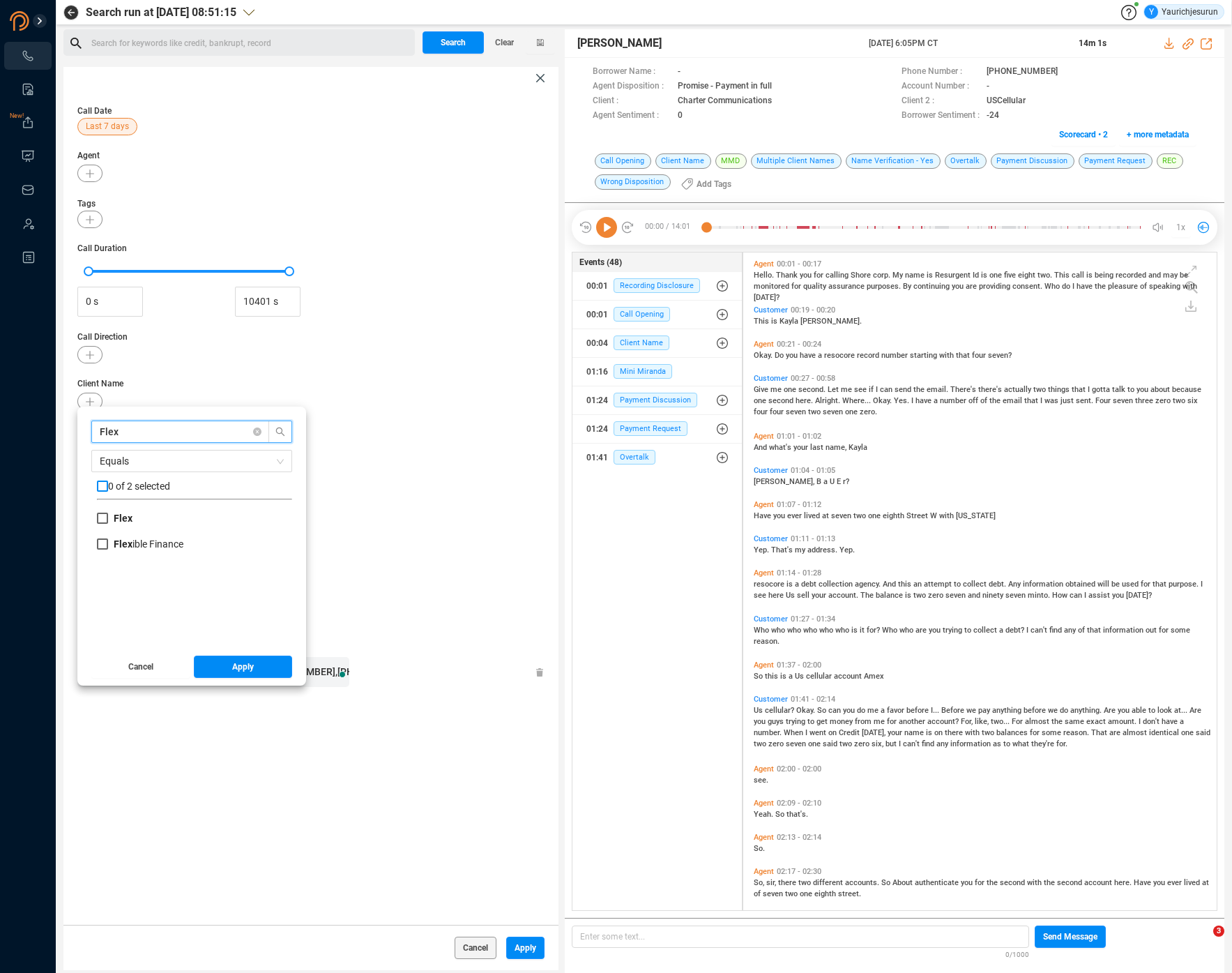
checkbox input "true"
click at [222, 661] on button "Apply" at bounding box center [244, 666] width 99 height 22
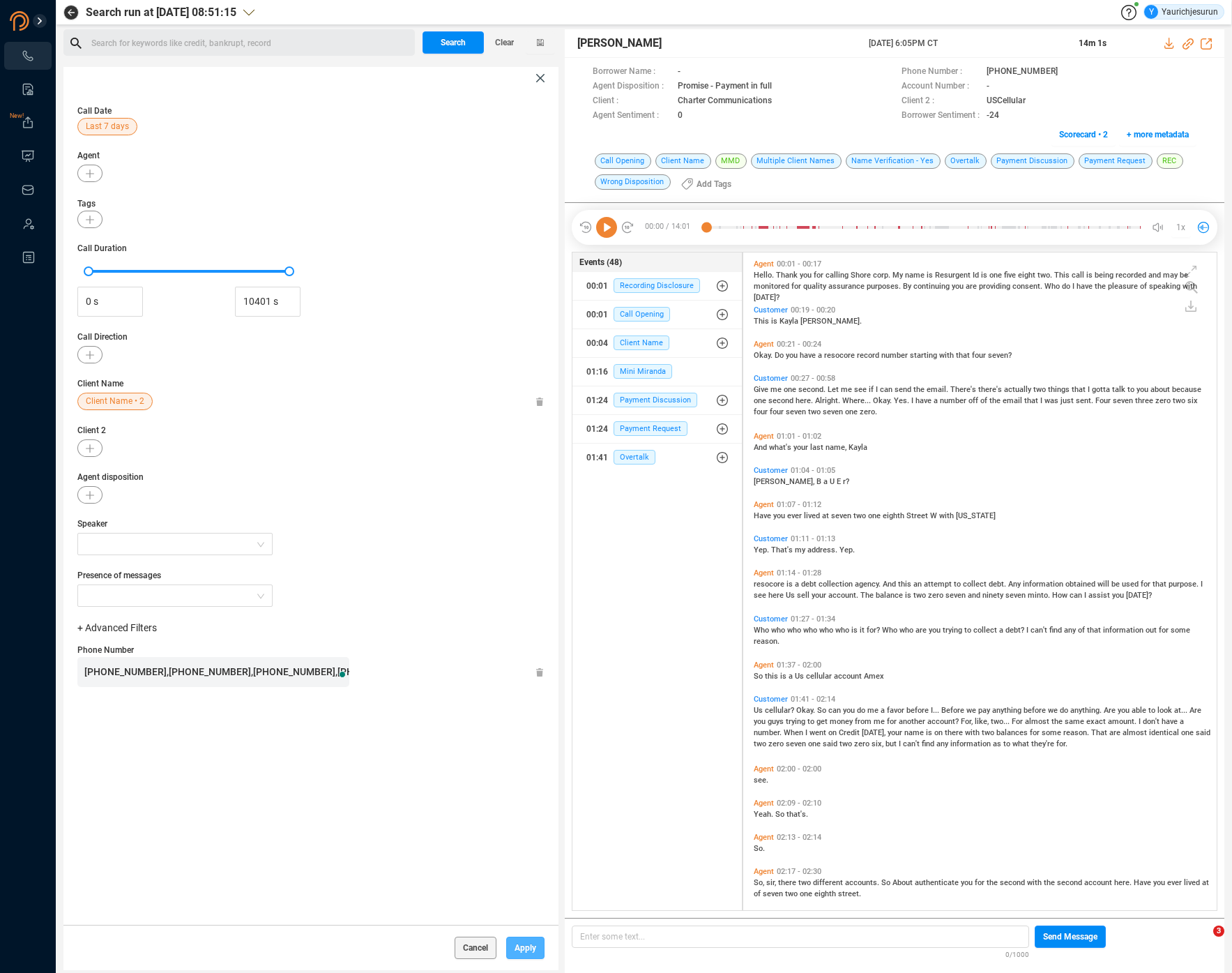
click at [517, 942] on span "Apply" at bounding box center [526, 947] width 21 height 22
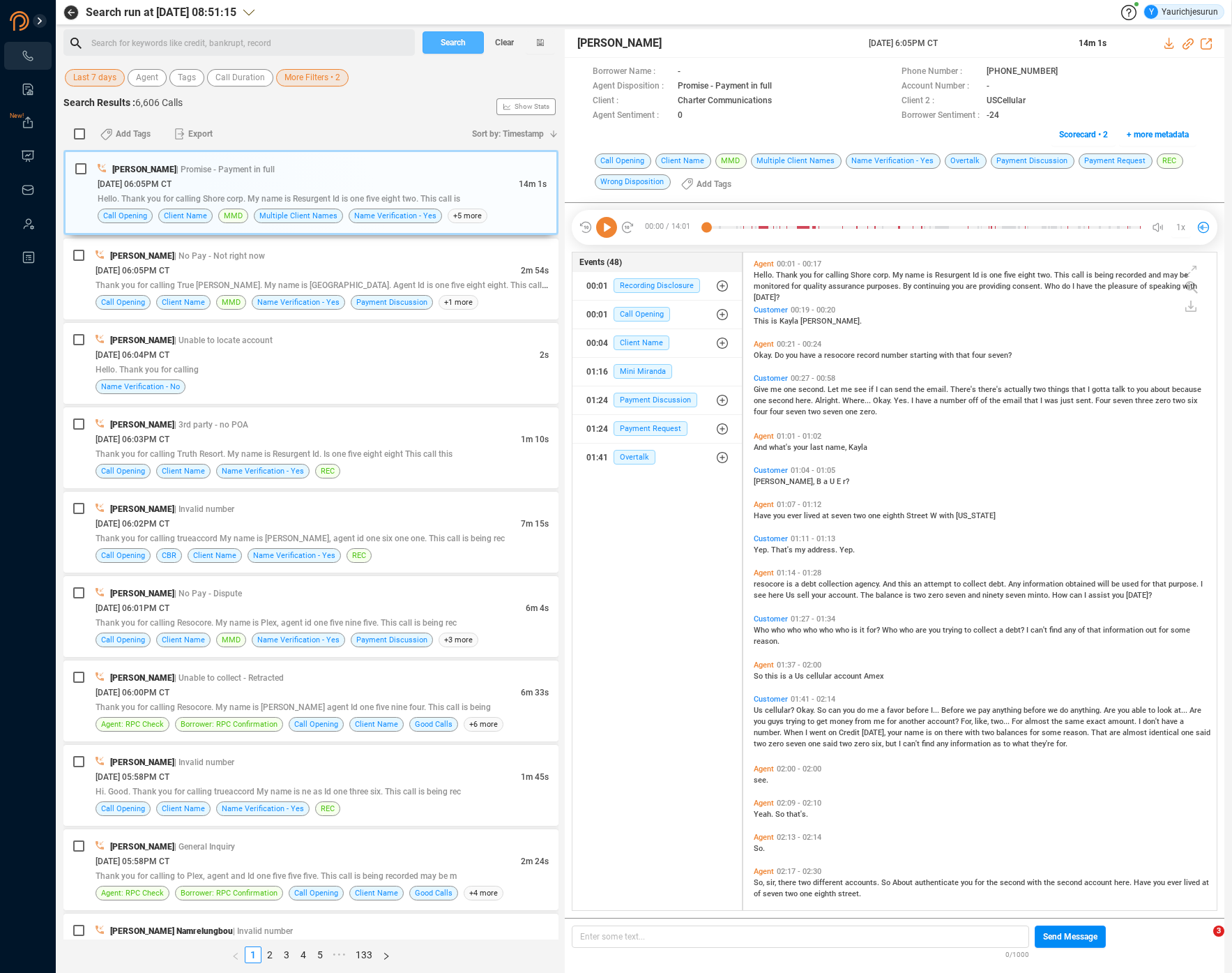
click at [439, 45] on button "Search" at bounding box center [453, 42] width 61 height 22
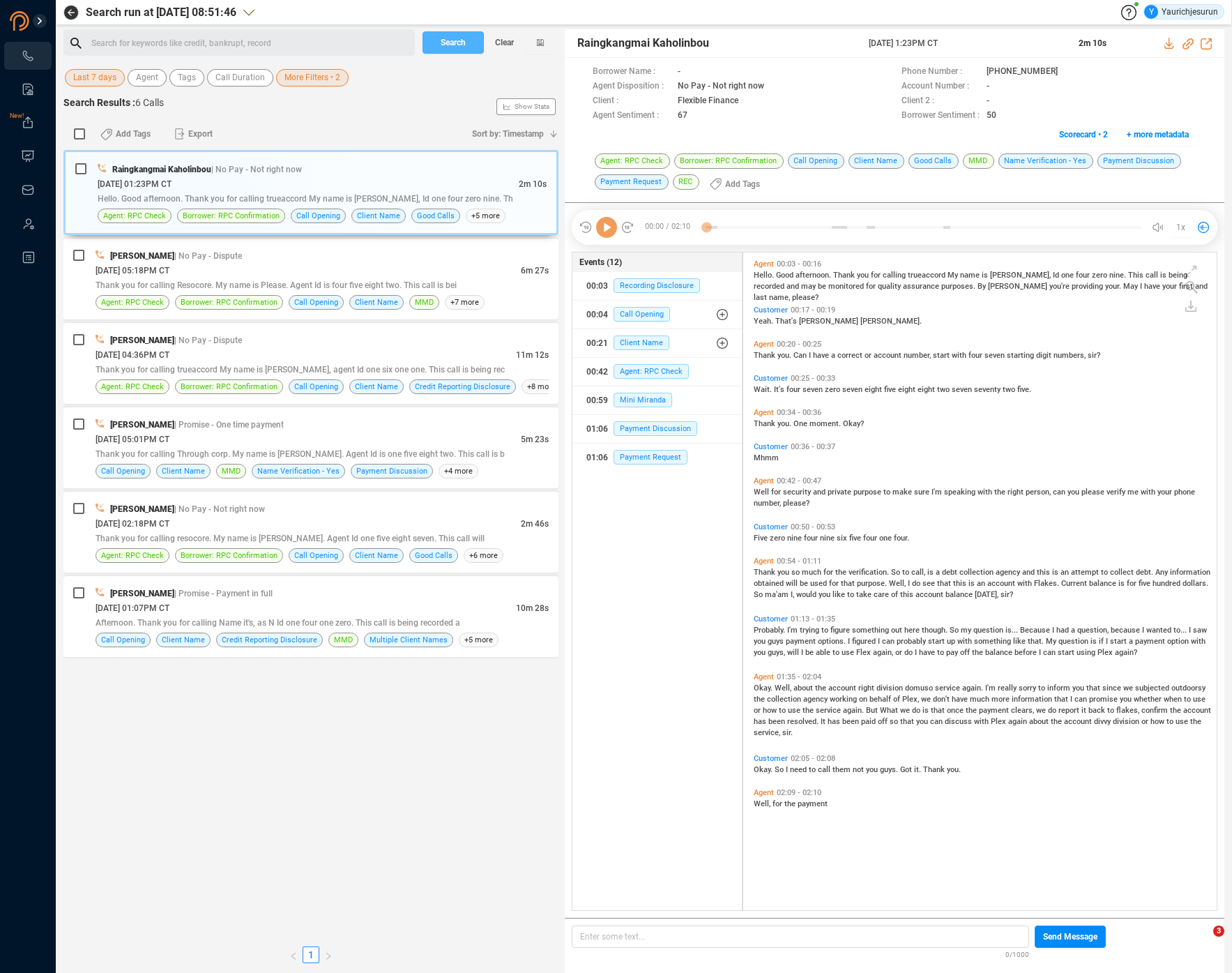
scroll to position [655, 466]
click at [78, 133] on input "checkbox" at bounding box center [78, 133] width 11 height 11
checkbox input "true"
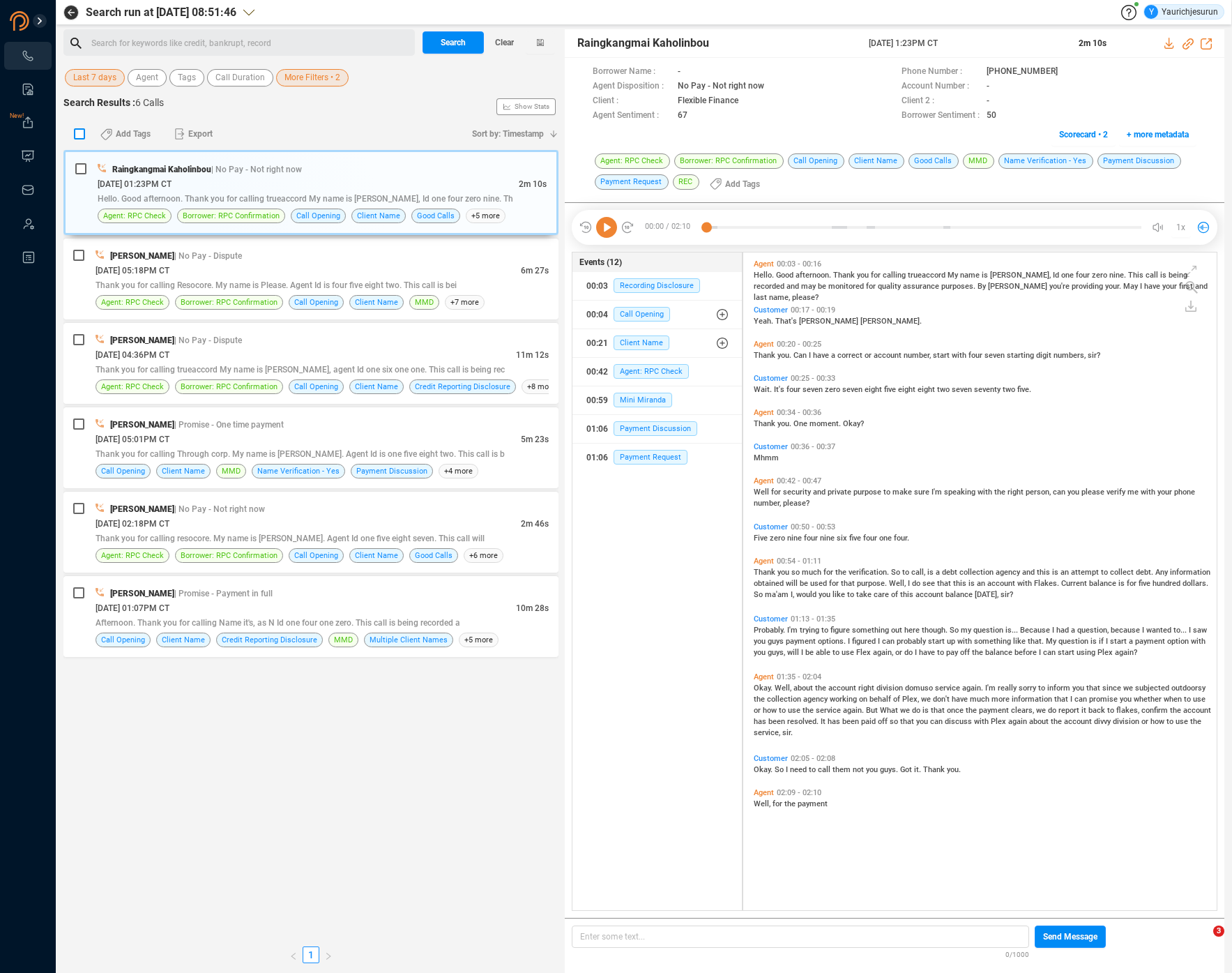
checkbox input "true"
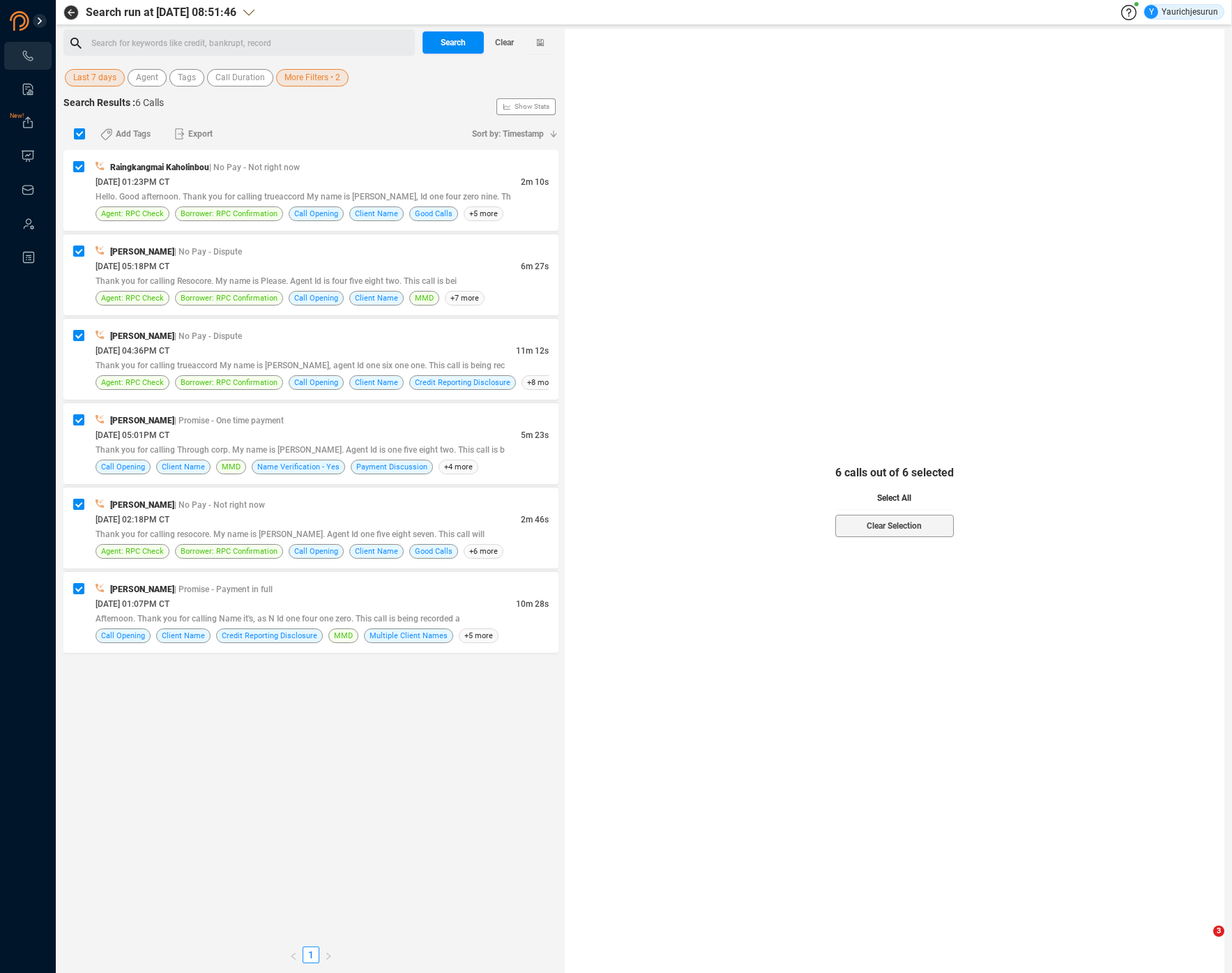
click at [846, 493] on button "Select All" at bounding box center [894, 498] width 118 height 22
click at [189, 141] on span "Export" at bounding box center [201, 133] width 25 height 22
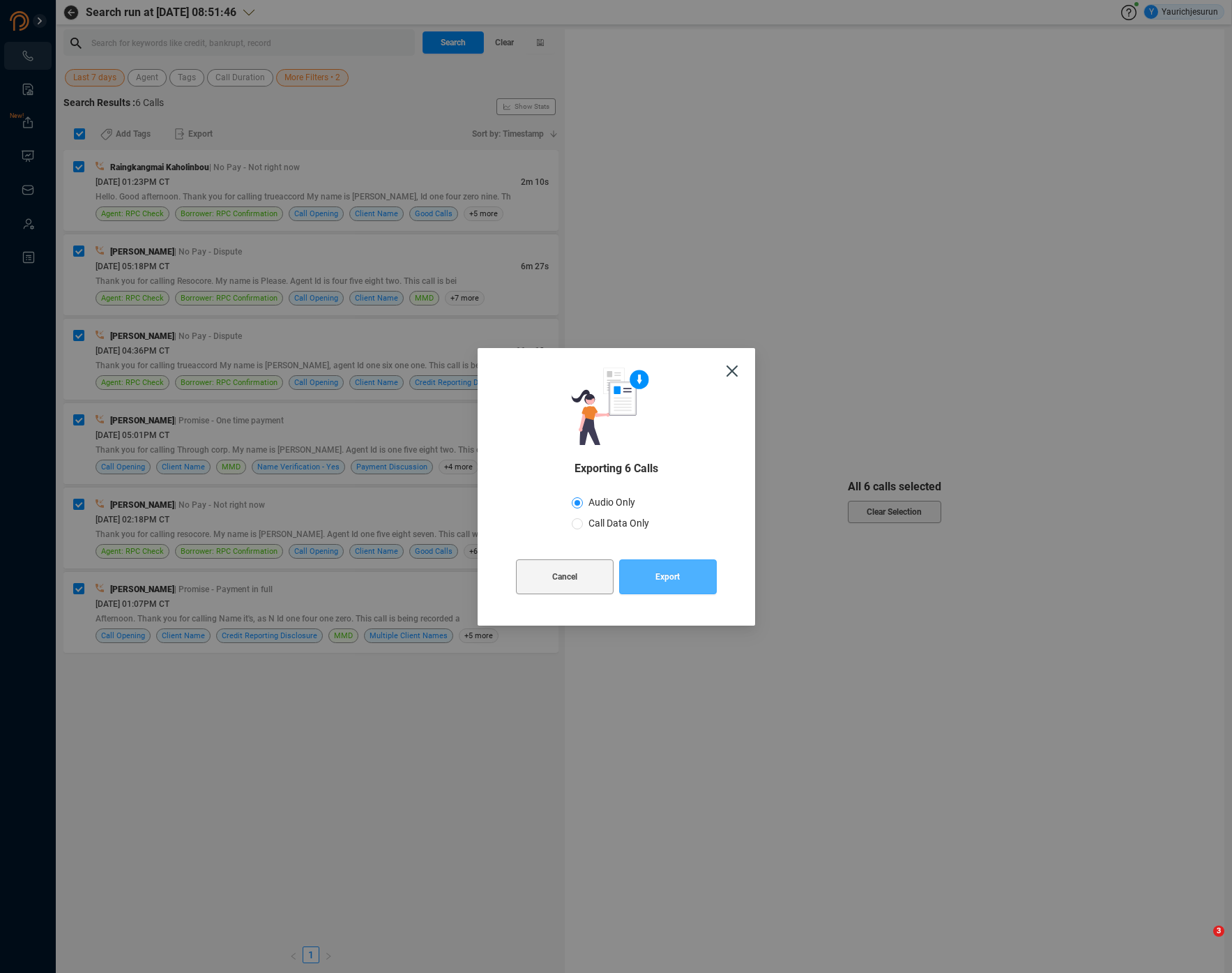
click at [675, 581] on span "Export" at bounding box center [668, 577] width 25 height 35
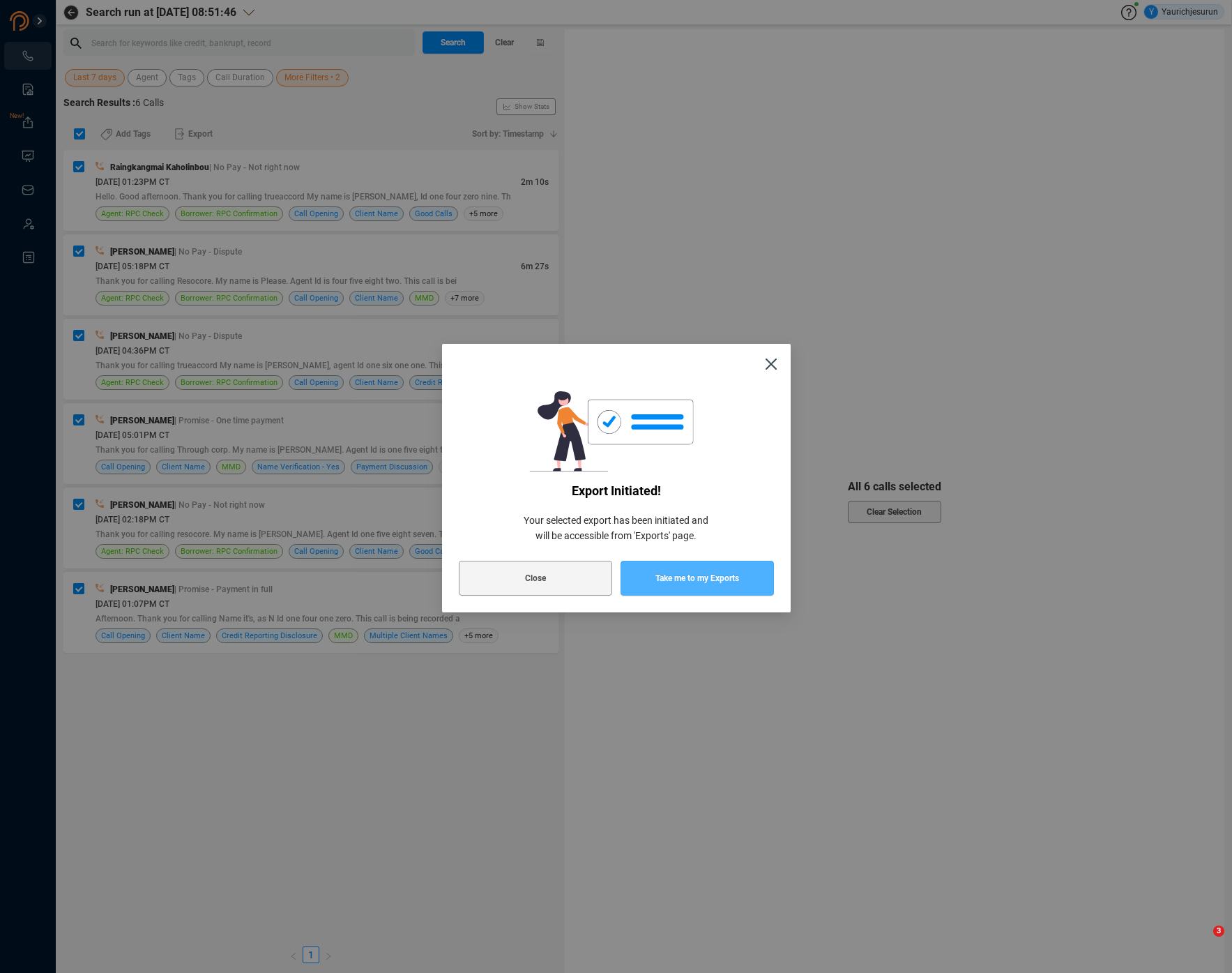
click at [675, 581] on span "Take me to my Exports" at bounding box center [697, 578] width 83 height 35
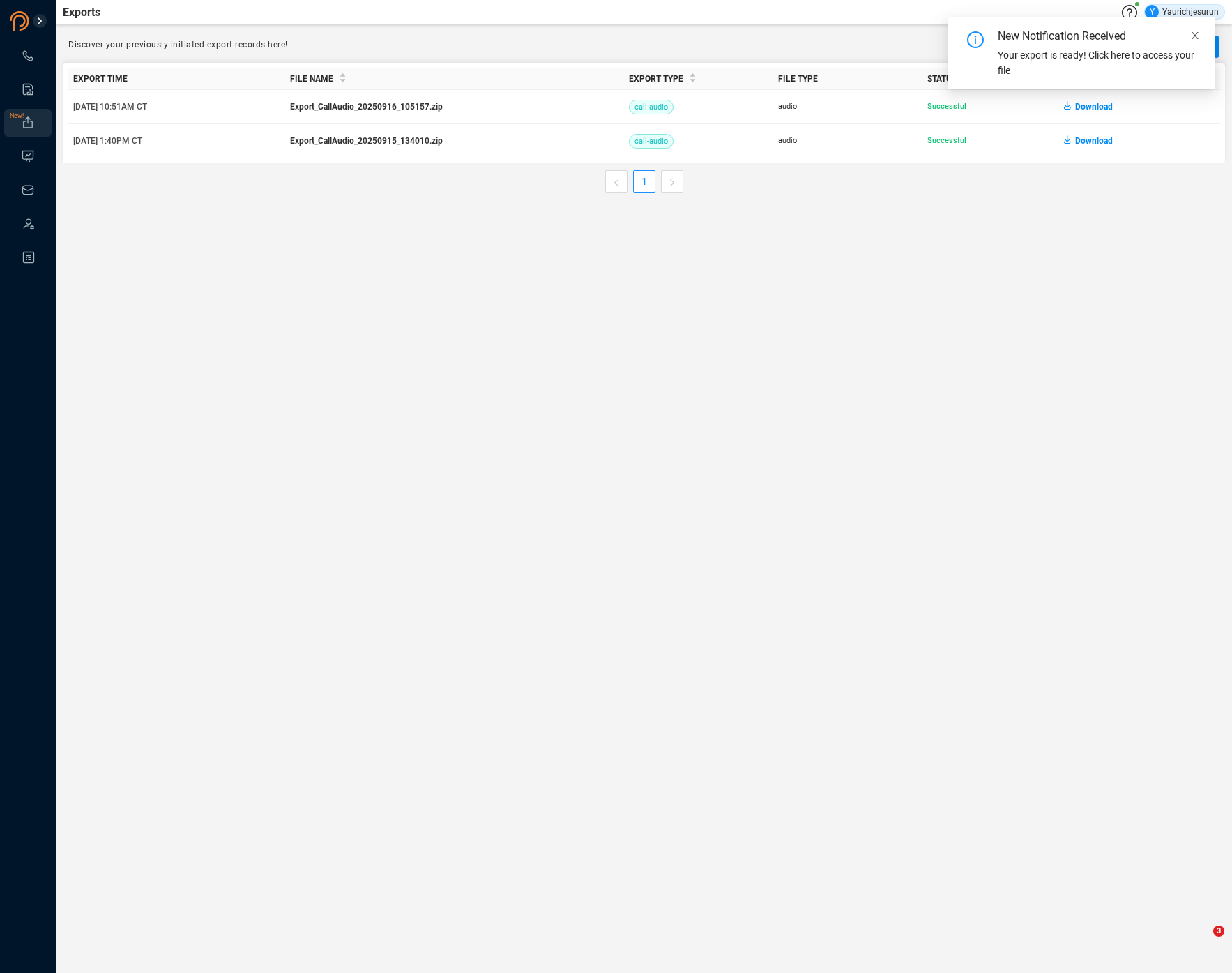
click at [1199, 35] on icon "close" at bounding box center [1195, 36] width 10 height 10
click at [1090, 107] on span "Download" at bounding box center [1094, 107] width 38 height 22
click at [1101, 107] on span "Download" at bounding box center [1094, 107] width 38 height 22
